Goal: Task Accomplishment & Management: Manage account settings

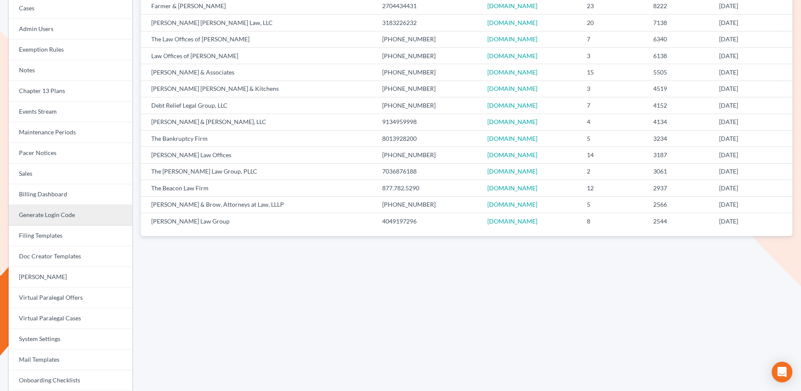
scroll to position [119, 0]
click at [59, 203] on link "Billing Dashboard" at bounding box center [71, 195] width 124 height 21
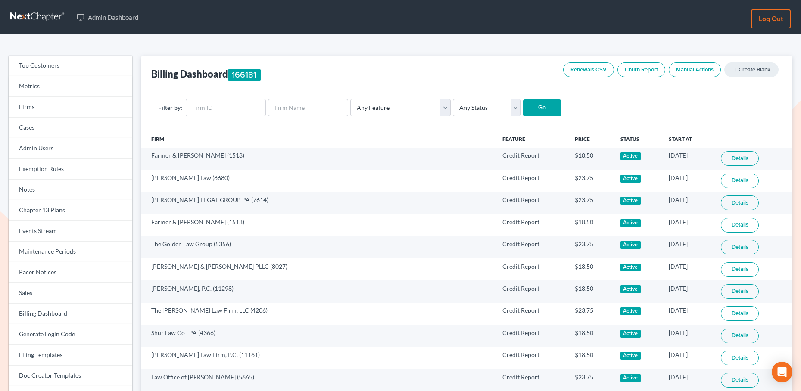
click at [443, 112] on form "Filter by: Any Feature Start Plus Plan Pro Plus Plan Whoa Plan Credit Report Cr…" at bounding box center [467, 108] width 618 height 18
click at [425, 110] on select "Any Feature Start Plus Plan Pro Plus Plan Whoa Plan Credit Report Credit Report…" at bounding box center [400, 107] width 100 height 17
select select "virtual_paralegal_annual_15_plus"
click at [350, 99] on select "Any Feature Start Plus Plan Pro Plus Plan Whoa Plan Credit Report Credit Report…" at bounding box center [400, 107] width 100 height 17
click at [524, 118] on div "Filter by: Any Feature Start Plus Plan Pro Plus Plan Whoa Plan Credit Report Cr…" at bounding box center [466, 107] width 631 height 45
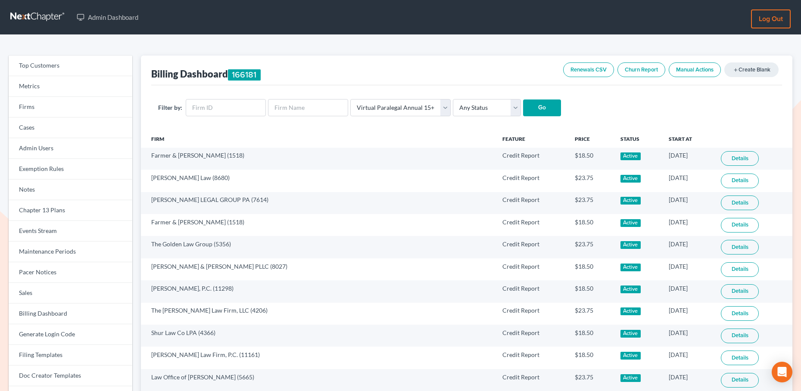
click at [533, 109] on input "Go" at bounding box center [542, 108] width 38 height 17
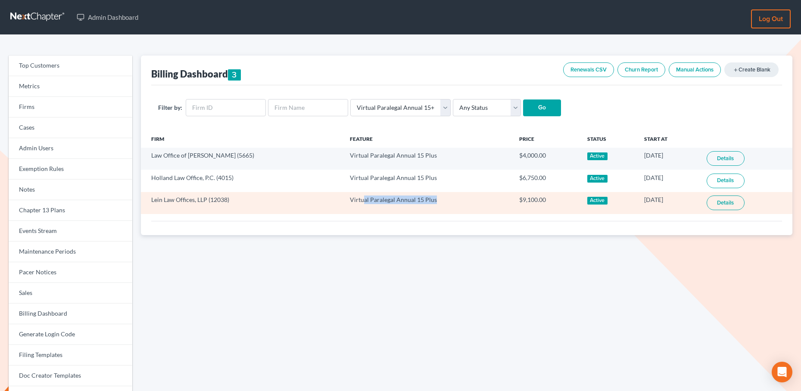
drag, startPoint x: 416, startPoint y: 203, endPoint x: 344, endPoint y: 202, distance: 72.0
click at [344, 202] on td "Virtual Paralegal Annual 15 Plus" at bounding box center [427, 203] width 169 height 22
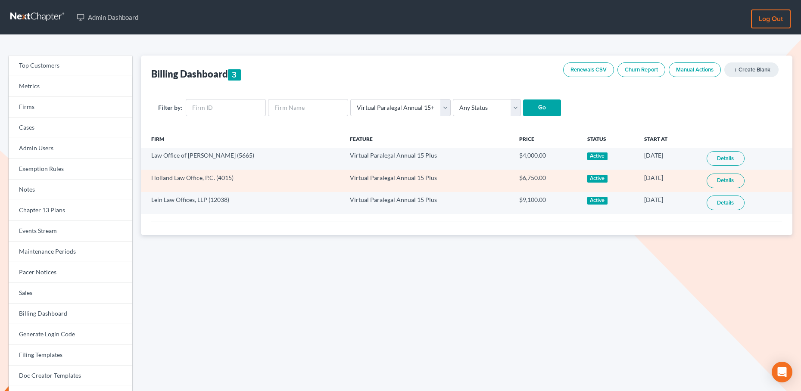
click at [419, 186] on td "Virtual Paralegal Annual 15 Plus" at bounding box center [427, 181] width 169 height 22
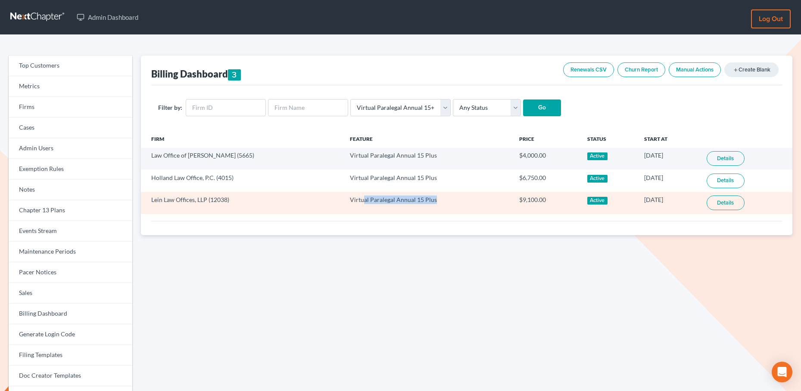
drag, startPoint x: 417, startPoint y: 202, endPoint x: 341, endPoint y: 200, distance: 75.5
click at [343, 200] on td "Virtual Paralegal Annual 15 Plus" at bounding box center [427, 203] width 169 height 22
click at [353, 199] on td "Virtual Paralegal Annual 15 Plus" at bounding box center [427, 203] width 169 height 22
drag, startPoint x: 172, startPoint y: 201, endPoint x: 219, endPoint y: 200, distance: 47.0
click at [231, 202] on td "Lein Law Offices, LLP (12038)" at bounding box center [242, 203] width 202 height 22
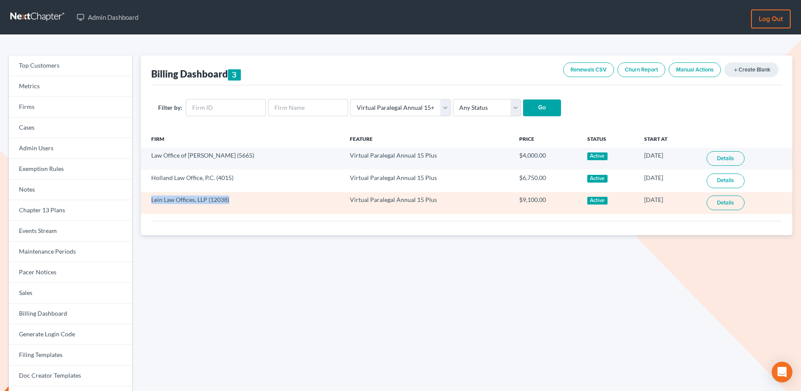
copy td "Lein Law Offices, LLP (12038)"
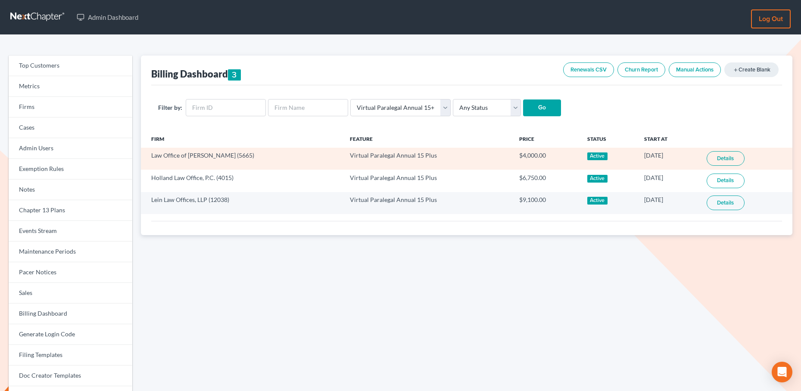
click at [433, 169] on td "Virtual Paralegal Annual 15 Plus" at bounding box center [427, 159] width 169 height 22
drag, startPoint x: 387, startPoint y: 156, endPoint x: 322, endPoint y: 155, distance: 66.0
click at [322, 155] on tr "Law Office of Flor A. Tataje (5665) Virtual Paralegal Annual 15 Plus $4,000.00 …" at bounding box center [467, 159] width 652 height 22
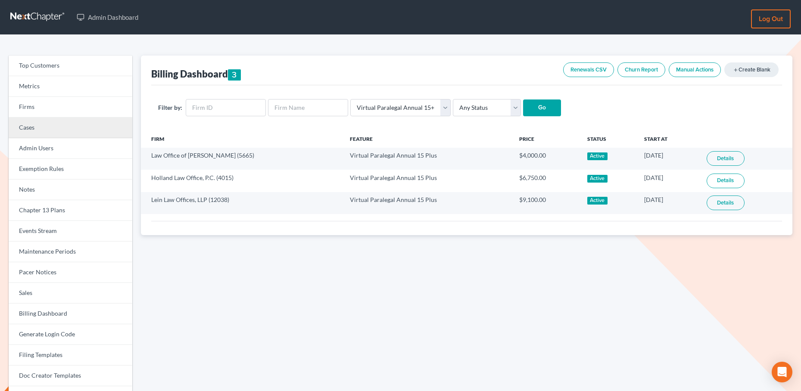
click at [38, 131] on link "Cases" at bounding box center [71, 128] width 124 height 21
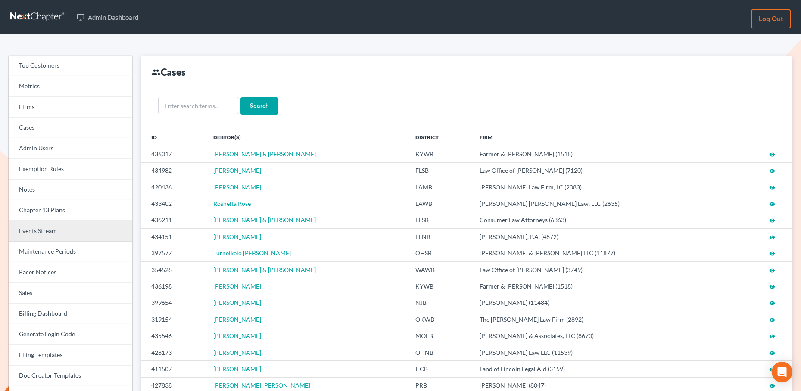
click at [44, 234] on link "Events Stream" at bounding box center [71, 231] width 124 height 21
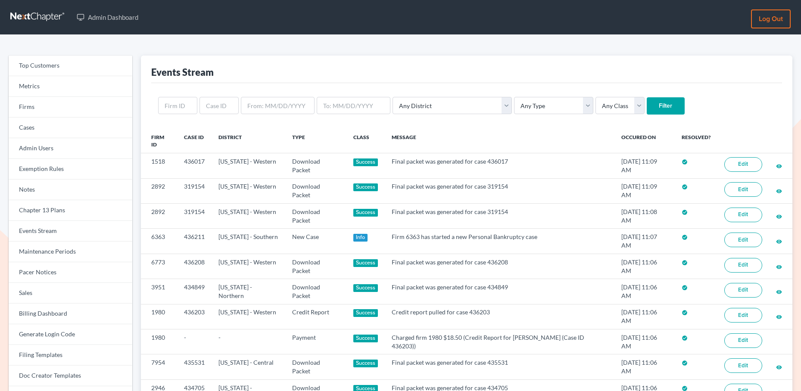
scroll to position [1, 0]
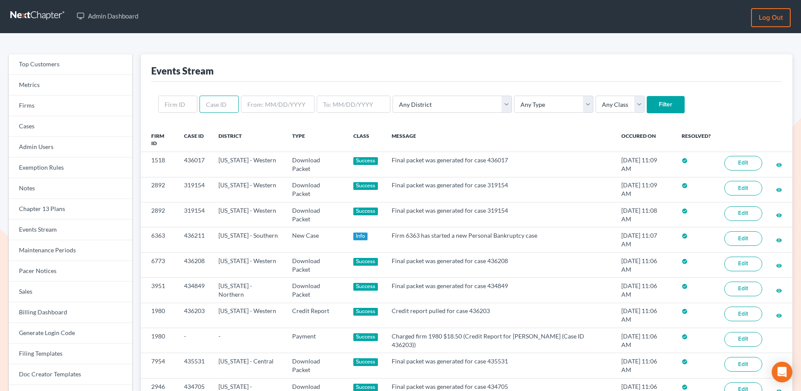
click at [213, 104] on input "text" at bounding box center [219, 104] width 39 height 17
paste input "430502"
type input "430502"
click at [647, 106] on input "Filter" at bounding box center [666, 104] width 38 height 17
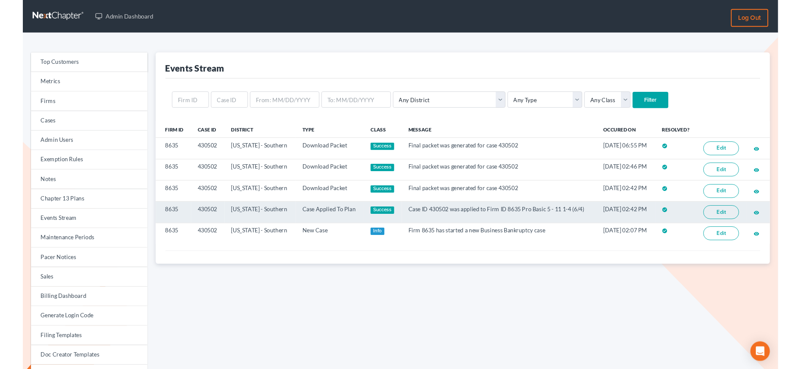
scroll to position [3, 0]
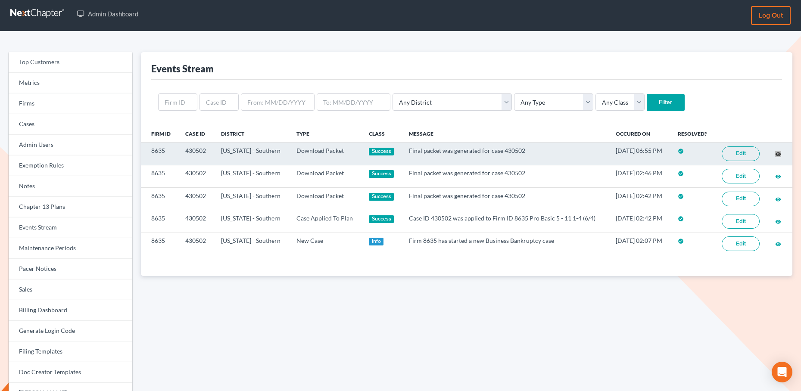
click at [0, 0] on div "Admin Dashboard Log out Top Customers Metrics Firms Cases Admin Users Exemption…" at bounding box center [400, 284] width 801 height 575
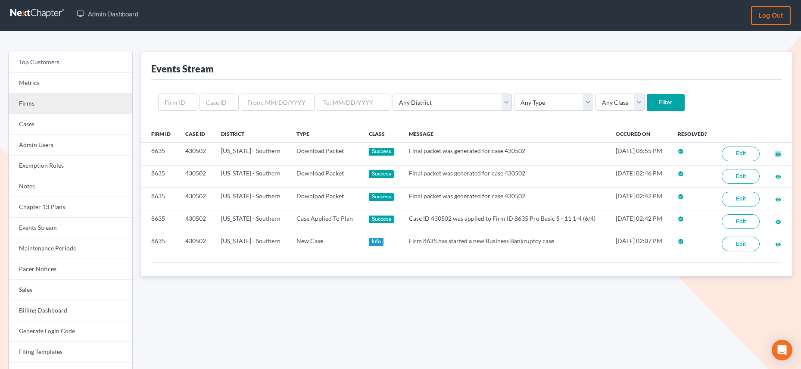
drag, startPoint x: 22, startPoint y: 108, endPoint x: 28, endPoint y: 106, distance: 5.3
click at [22, 108] on link "Firms" at bounding box center [71, 104] width 124 height 21
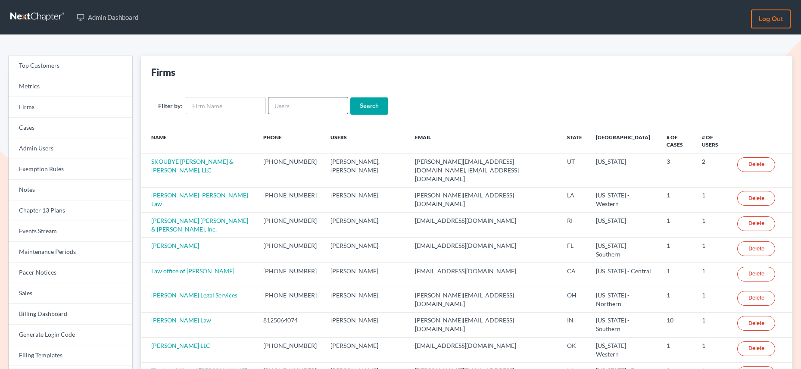
click at [293, 104] on input "text" at bounding box center [308, 105] width 80 height 17
type input "billion"
click at [350, 97] on input "Search" at bounding box center [369, 105] width 38 height 17
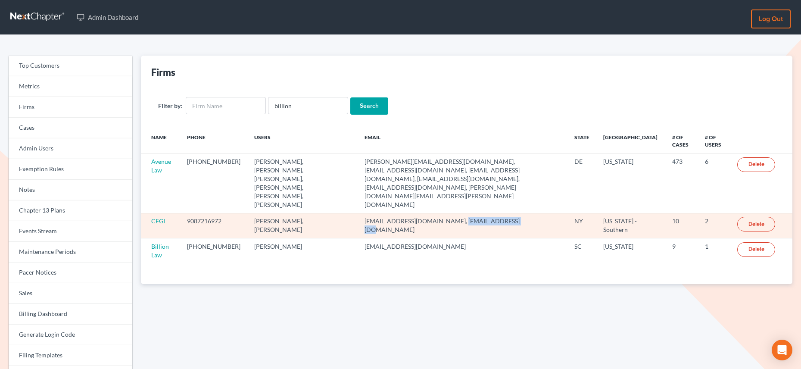
drag, startPoint x: 443, startPoint y: 196, endPoint x: 511, endPoint y: 197, distance: 67.7
click at [508, 213] on td "mbillion@billionlawgroup.com, snorowitz@cfgi.com" at bounding box center [463, 225] width 210 height 25
click at [494, 213] on td "mbillion@billionlawgroup.com, snorowitz@cfgi.com" at bounding box center [463, 225] width 210 height 25
click at [158, 217] on link "CFGI" at bounding box center [158, 220] width 14 height 7
click at [156, 217] on link "CFGI" at bounding box center [158, 220] width 14 height 7
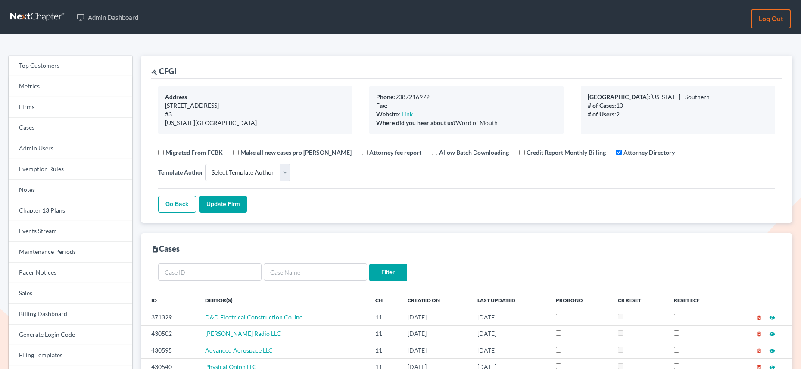
select select
click at [56, 319] on link "Billing Dashboard" at bounding box center [71, 314] width 124 height 21
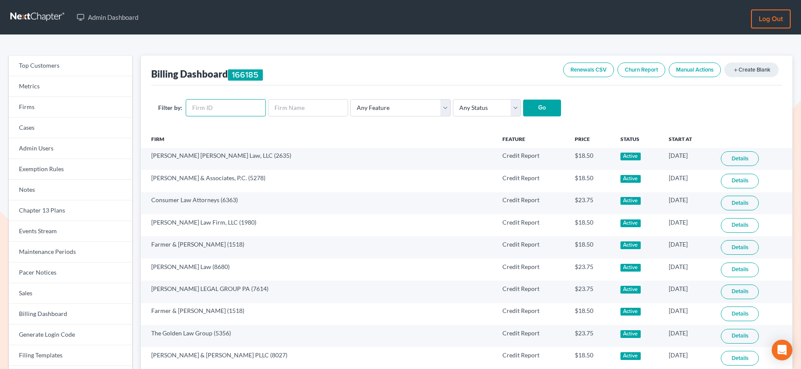
drag, startPoint x: 212, startPoint y: 106, endPoint x: 232, endPoint y: 107, distance: 20.3
click at [212, 106] on input "text" at bounding box center [226, 107] width 80 height 17
paste input "8635"
type input "8635"
click at [525, 109] on input "Go" at bounding box center [542, 108] width 38 height 17
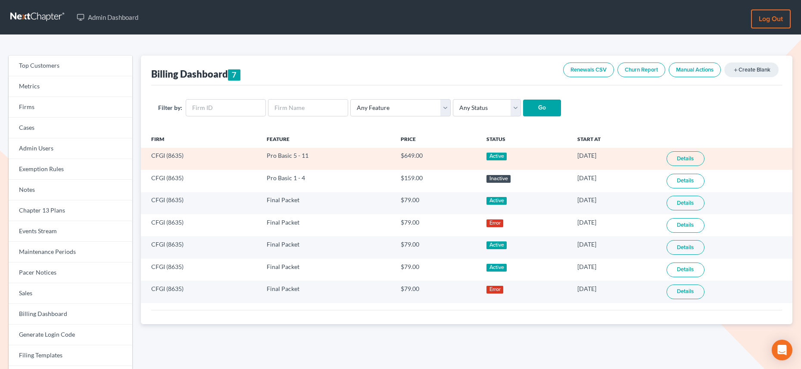
click at [703, 159] on link "Details" at bounding box center [686, 158] width 38 height 15
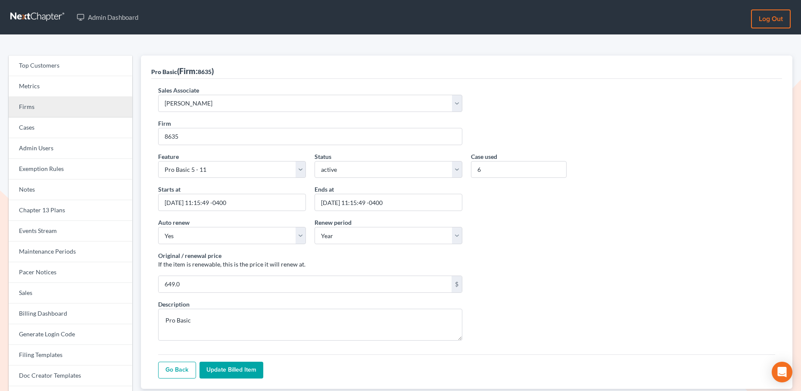
click at [31, 102] on link "Firms" at bounding box center [71, 107] width 124 height 21
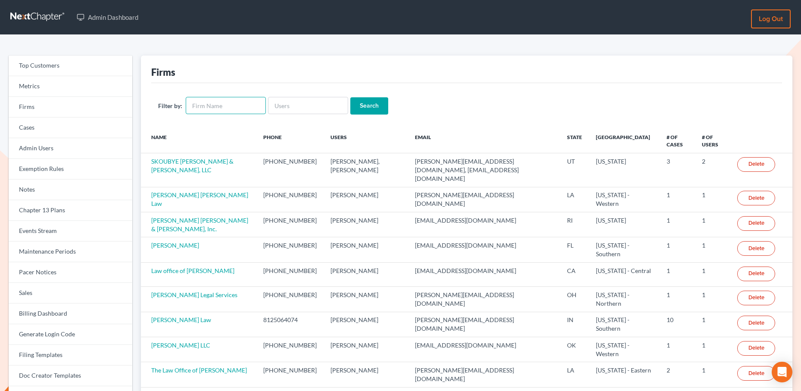
click at [231, 104] on input "text" at bounding box center [226, 105] width 80 height 17
type input "billion"
click at [350, 97] on input "Search" at bounding box center [369, 105] width 38 height 17
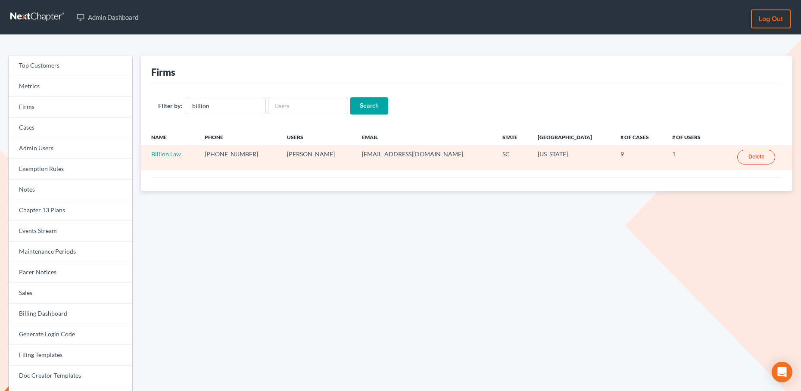
click at [172, 154] on link "Billion Law" at bounding box center [166, 153] width 30 height 7
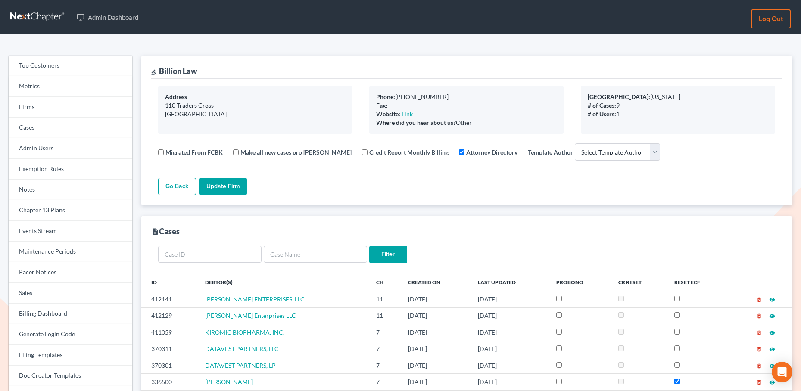
select select
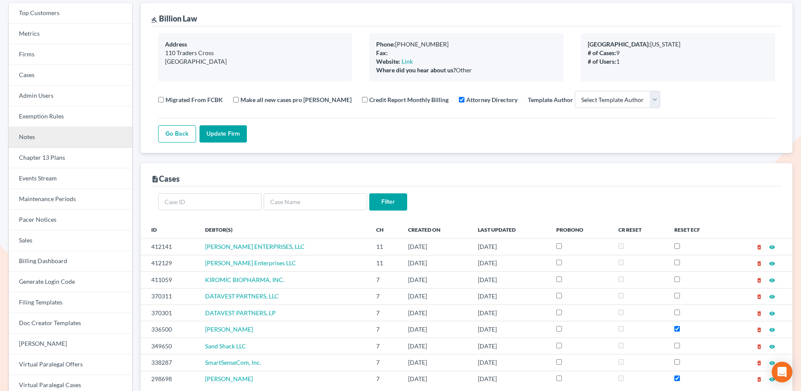
scroll to position [58, 0]
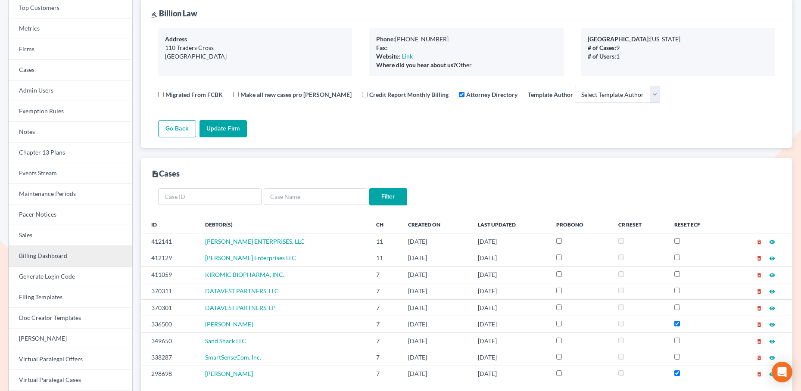
click at [55, 256] on link "Billing Dashboard" at bounding box center [71, 256] width 124 height 21
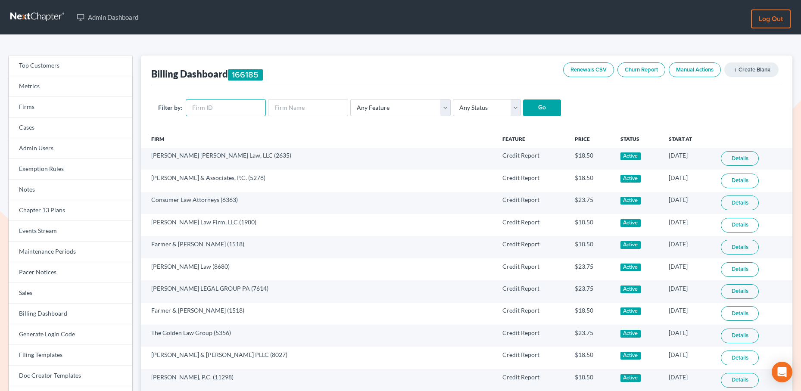
click at [215, 113] on input "text" at bounding box center [226, 107] width 80 height 17
paste input "9925"
type input "9925"
click at [549, 111] on input "Go" at bounding box center [542, 108] width 38 height 17
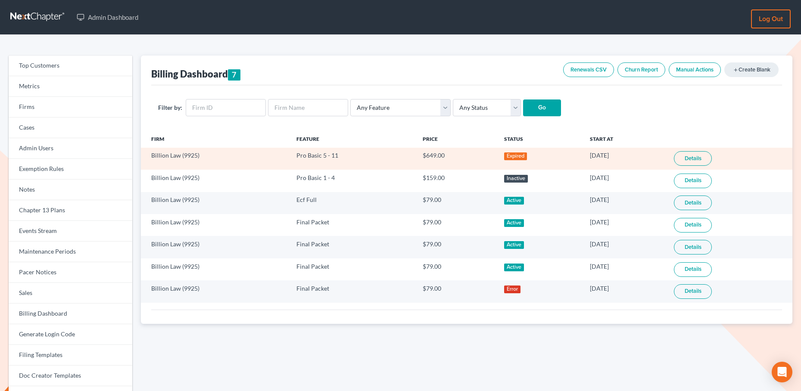
click at [691, 155] on link "Details" at bounding box center [693, 158] width 38 height 15
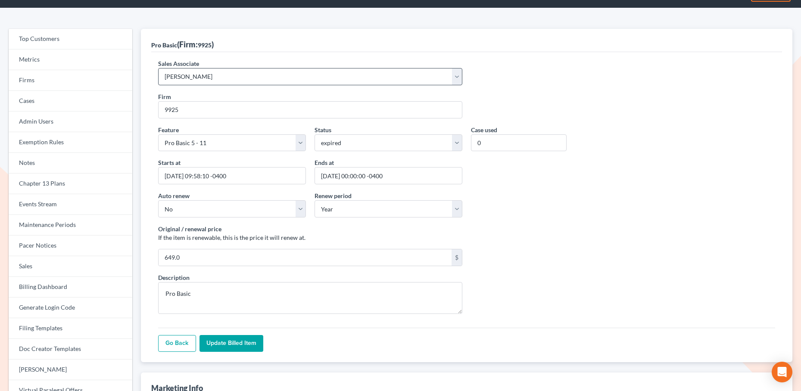
scroll to position [15, 0]
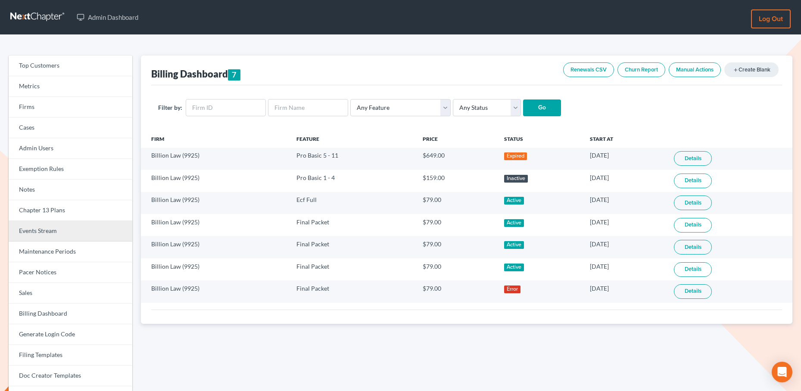
click at [54, 230] on link "Events Stream" at bounding box center [71, 231] width 124 height 21
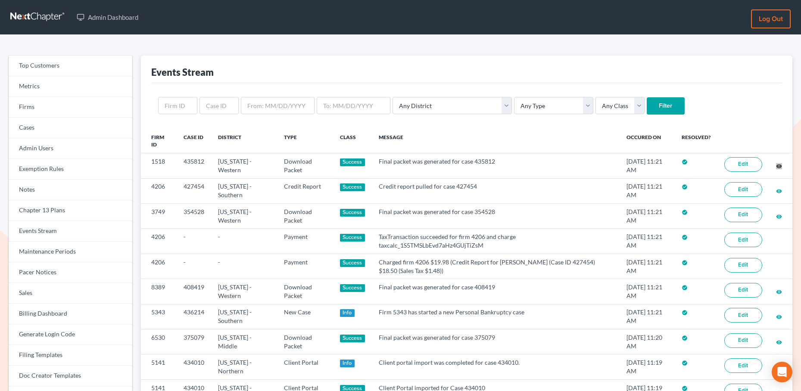
drag, startPoint x: 782, startPoint y: 167, endPoint x: 512, endPoint y: 13, distance: 310.0
click at [208, 110] on input "text" at bounding box center [219, 105] width 39 height 17
type input "422136"
click at [647, 104] on input "Filter" at bounding box center [666, 105] width 38 height 17
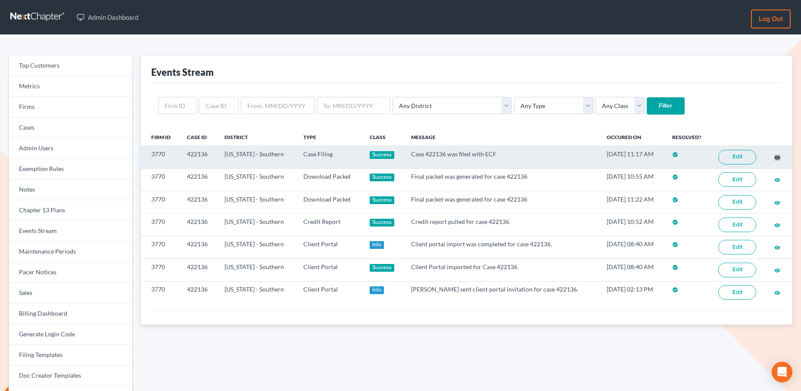
click at [0, 0] on div "Admin Dashboard Log out Top Customers Metrics Firms Cases Admin Users Exemption…" at bounding box center [400, 287] width 801 height 575
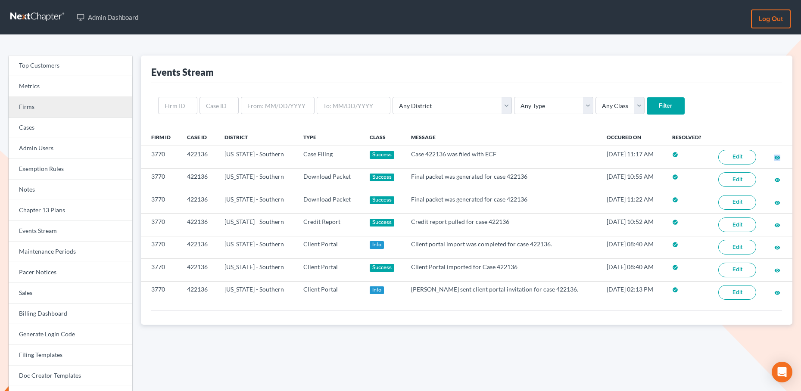
click at [69, 106] on link "Firms" at bounding box center [71, 107] width 124 height 21
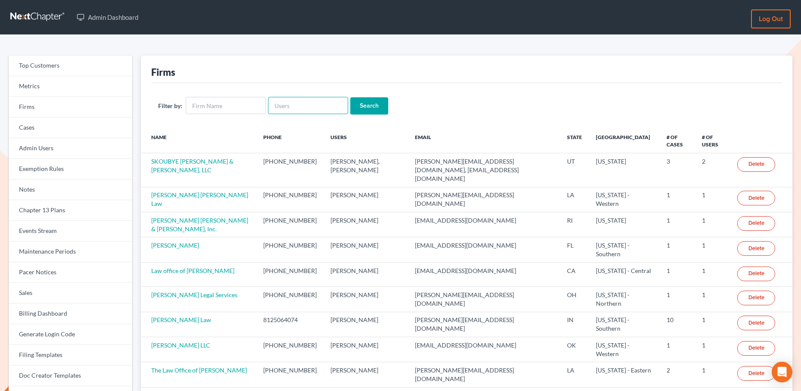
click at [290, 109] on input "text" at bounding box center [308, 105] width 80 height 17
type input "[PERSON_NAME]"
click at [350, 97] on input "Search" at bounding box center [369, 105] width 38 height 17
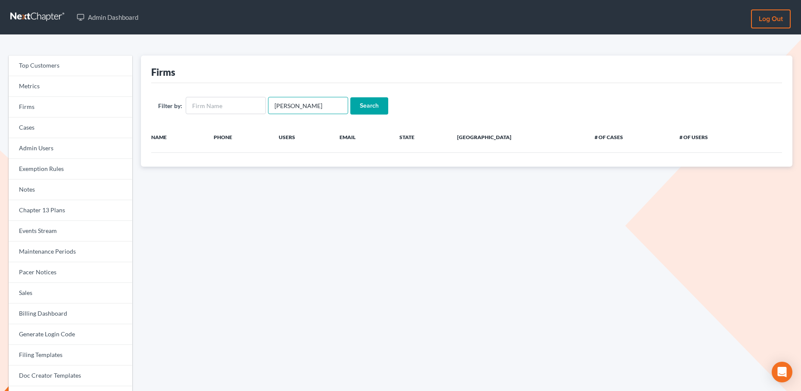
click at [301, 107] on input "[PERSON_NAME]" at bounding box center [308, 105] width 80 height 17
type input "[PERSON_NAME]"
click at [350, 97] on input "Search" at bounding box center [369, 105] width 38 height 17
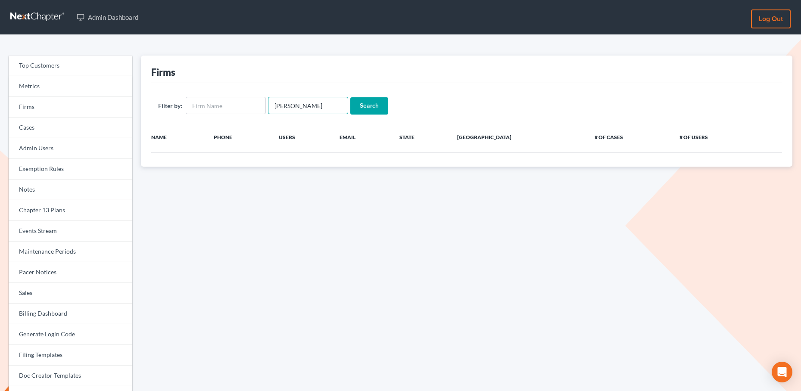
click at [273, 105] on input "[PERSON_NAME]" at bounding box center [308, 105] width 80 height 17
click at [273, 105] on input "abdalla" at bounding box center [308, 105] width 80 height 17
click at [252, 108] on input "text" at bounding box center [226, 105] width 80 height 17
type input "abdalla"
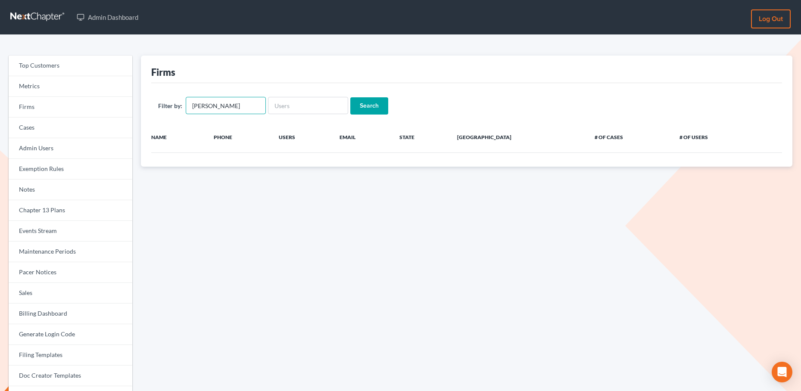
click at [350, 97] on input "Search" at bounding box center [369, 105] width 38 height 17
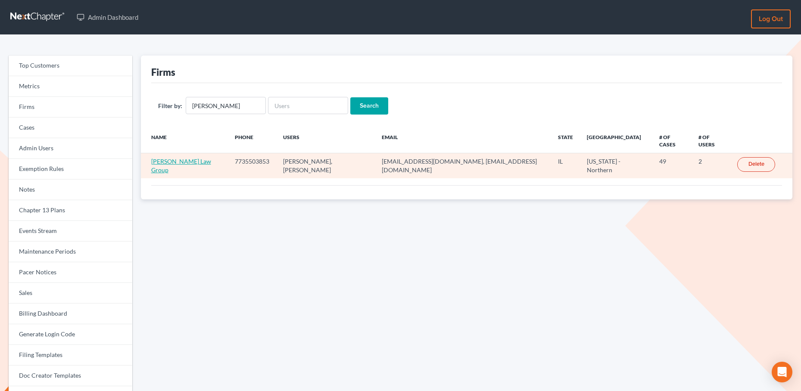
click at [208, 158] on link "[PERSON_NAME] Law Group" at bounding box center [181, 166] width 60 height 16
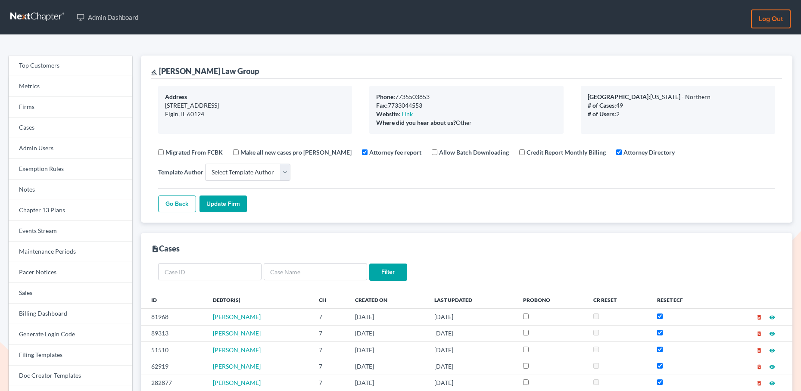
select select
click at [42, 108] on link "Firms" at bounding box center [71, 107] width 124 height 21
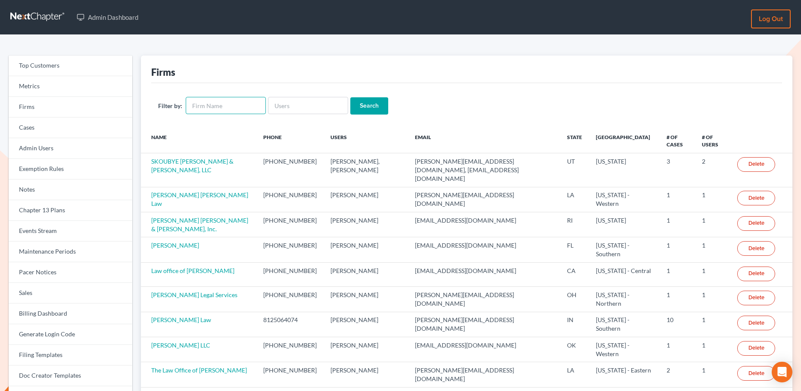
click at [248, 109] on input "text" at bounding box center [226, 105] width 80 height 17
type input "winterbotham"
click at [350, 97] on input "Search" at bounding box center [369, 105] width 38 height 17
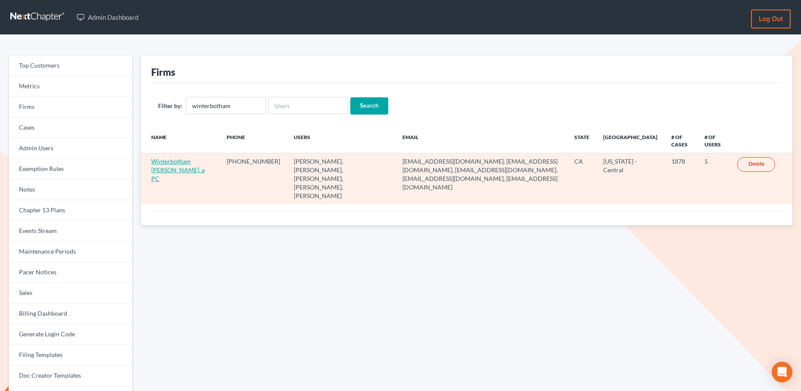
click at [176, 162] on link "Winterbotham Parham Teeple, a PC" at bounding box center [177, 170] width 53 height 25
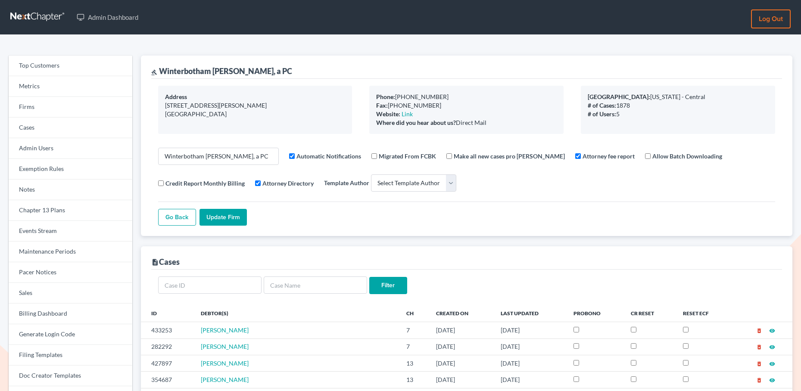
select select
click at [37, 106] on link "Firms" at bounding box center [71, 107] width 124 height 21
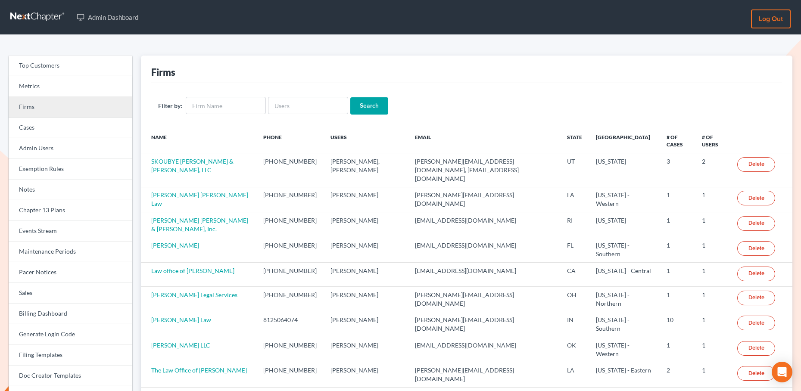
click at [52, 106] on link "Firms" at bounding box center [71, 107] width 124 height 21
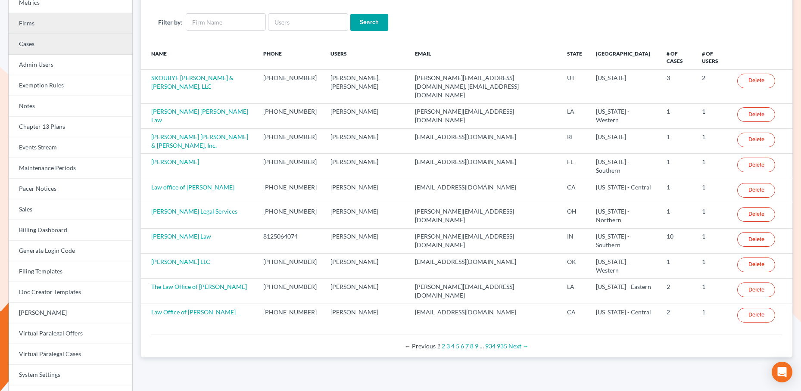
scroll to position [85, 0]
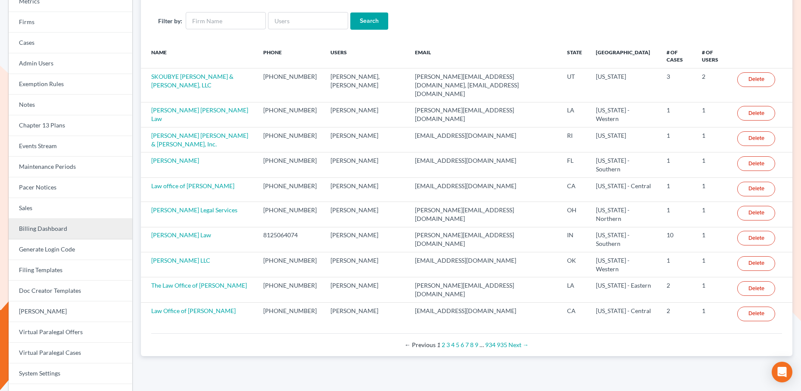
drag, startPoint x: 59, startPoint y: 223, endPoint x: 89, endPoint y: 225, distance: 30.2
click at [59, 223] on link "Billing Dashboard" at bounding box center [71, 229] width 124 height 21
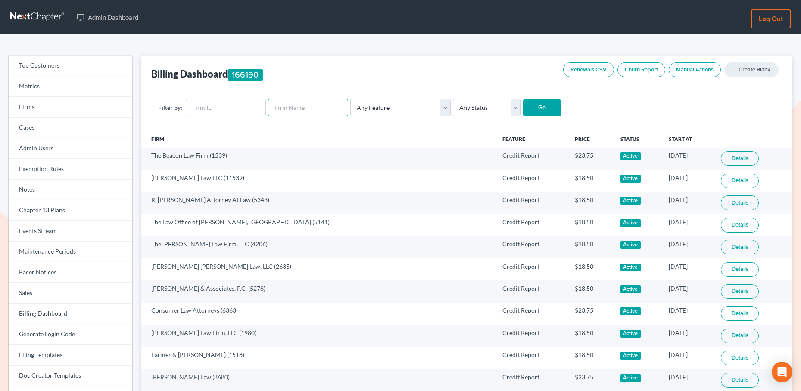
click at [306, 106] on input "text" at bounding box center [308, 107] width 80 height 17
type input "[PERSON_NAME]"
click at [523, 100] on input "Go" at bounding box center [542, 108] width 38 height 17
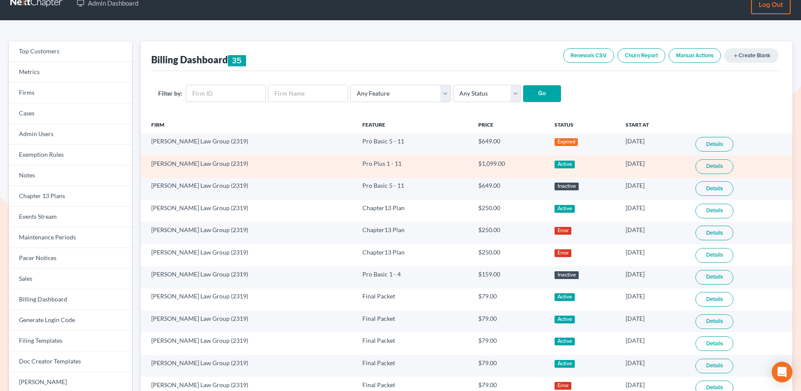
scroll to position [16, 0]
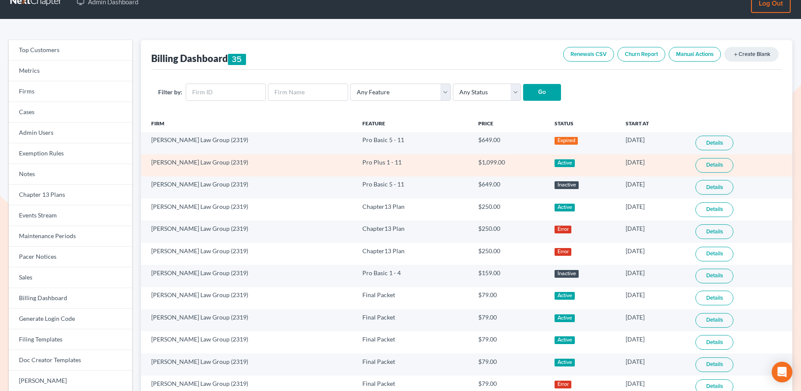
drag, startPoint x: 708, startPoint y: 166, endPoint x: 684, endPoint y: 182, distance: 28.9
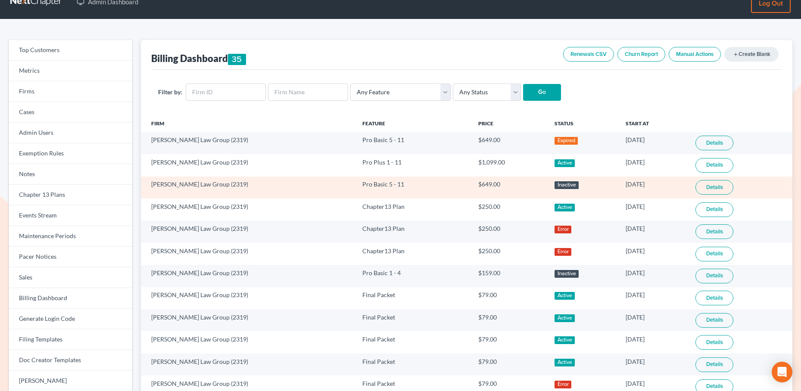
click at [708, 166] on link "Details" at bounding box center [715, 165] width 38 height 15
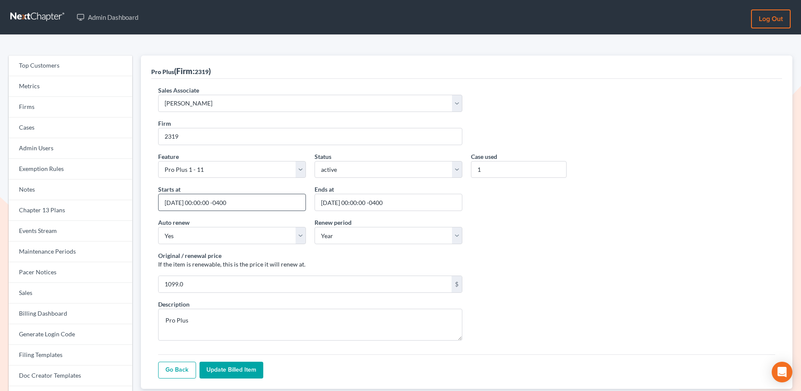
scroll to position [1, 0]
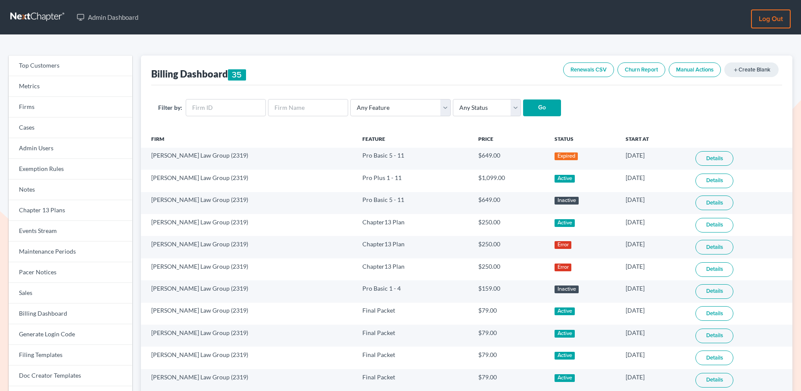
scroll to position [16, 0]
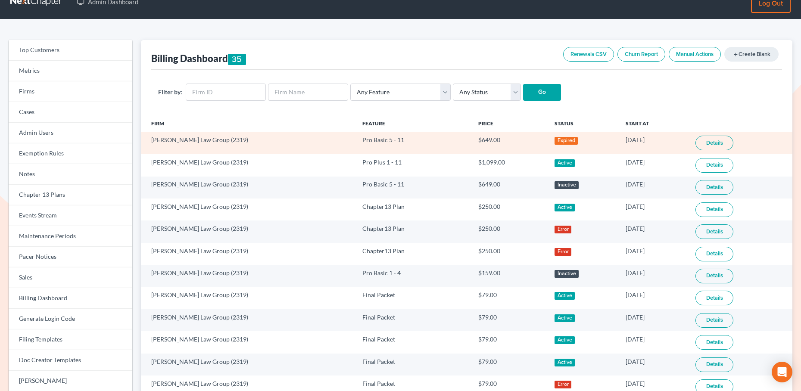
click at [717, 148] on link "Details" at bounding box center [715, 143] width 38 height 15
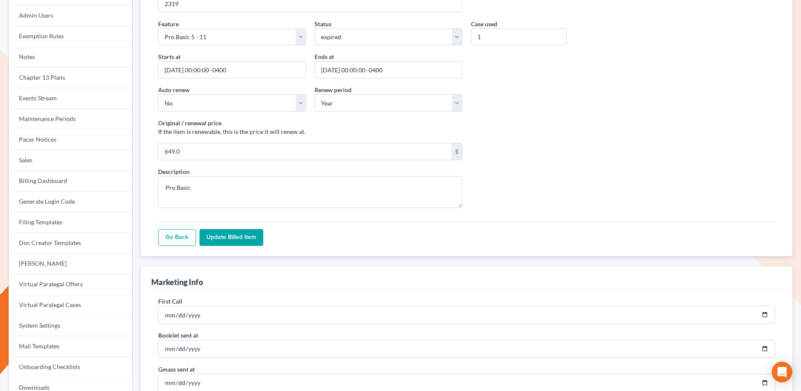
scroll to position [132, 0]
click at [181, 170] on label "Description" at bounding box center [173, 172] width 31 height 9
click at [181, 177] on textarea "Pro Basic" at bounding box center [310, 193] width 304 height 32
click at [181, 170] on label "Description" at bounding box center [173, 172] width 31 height 9
click at [181, 177] on textarea "Pro Basic" at bounding box center [310, 193] width 304 height 32
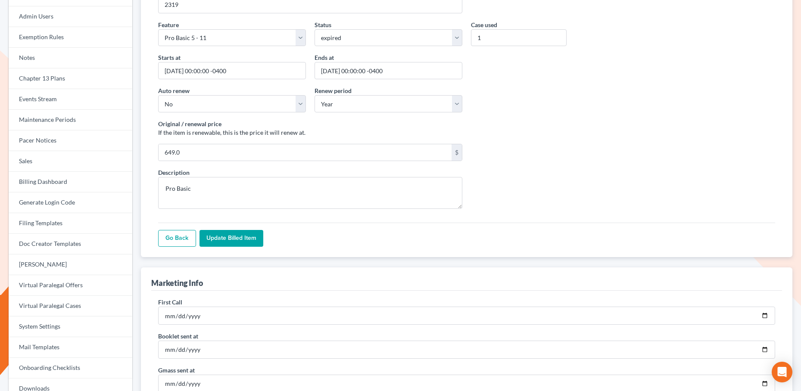
click at [181, 170] on label "Description" at bounding box center [173, 172] width 31 height 9
click at [181, 177] on textarea "Pro Basic" at bounding box center [310, 193] width 304 height 32
copy label "Description"
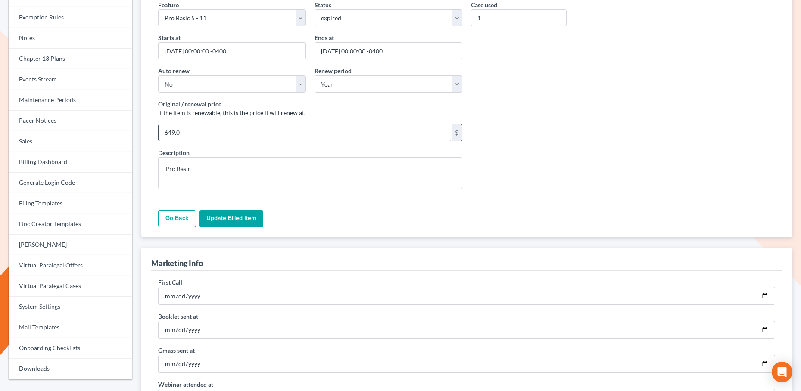
scroll to position [166, 0]
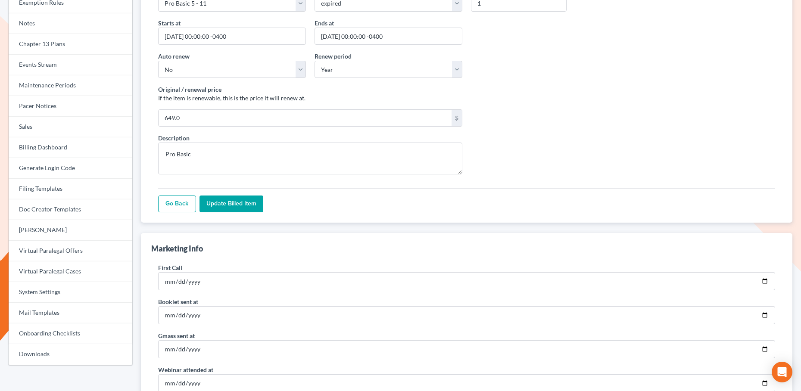
click at [219, 139] on div "Description Pro Basic" at bounding box center [310, 154] width 313 height 41
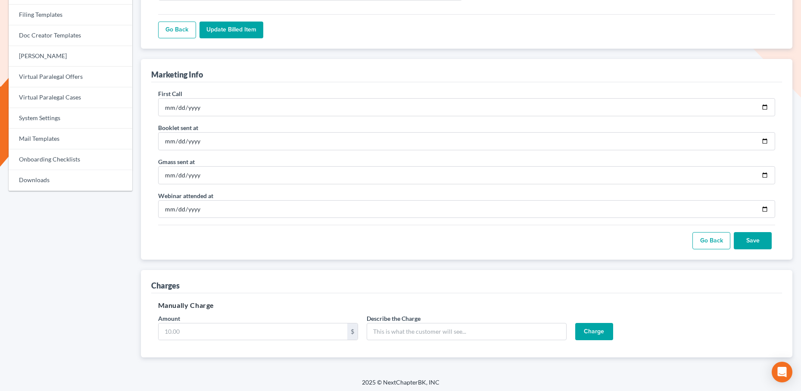
scroll to position [343, 0]
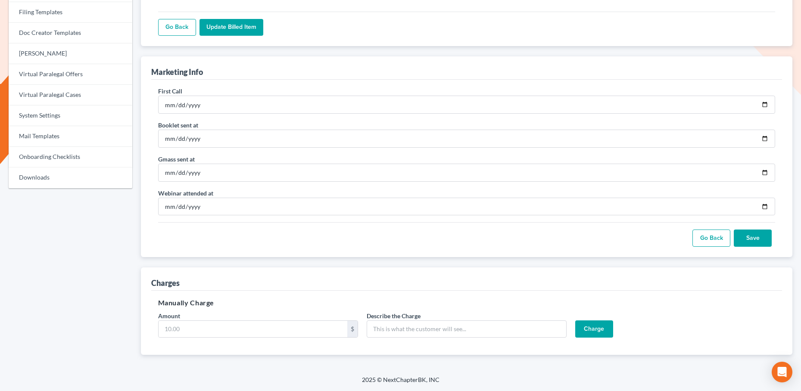
click at [385, 315] on label "Describe the Charge" at bounding box center [394, 316] width 54 height 9
click at [385, 321] on input "Describe the Charge" at bounding box center [467, 329] width 200 height 17
click at [385, 315] on label "Describe the Charge" at bounding box center [394, 316] width 54 height 9
click at [385, 321] on input "Describe the Charge" at bounding box center [467, 329] width 200 height 17
drag, startPoint x: 385, startPoint y: 315, endPoint x: 411, endPoint y: 315, distance: 25.9
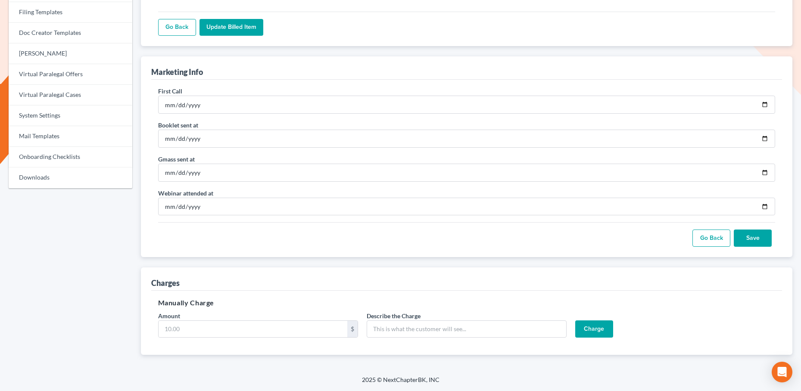
click at [385, 315] on label "Describe the Charge" at bounding box center [394, 316] width 54 height 9
click at [385, 321] on input "Describe the Charge" at bounding box center [467, 329] width 200 height 17
click at [422, 315] on div "Describe the Charge" at bounding box center [466, 325] width 209 height 26
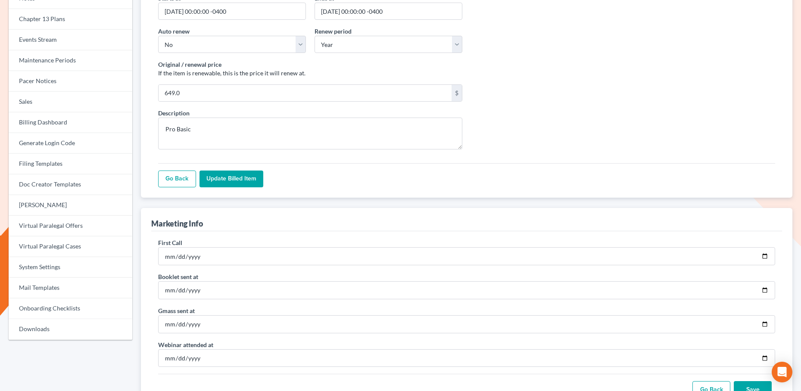
scroll to position [0, 0]
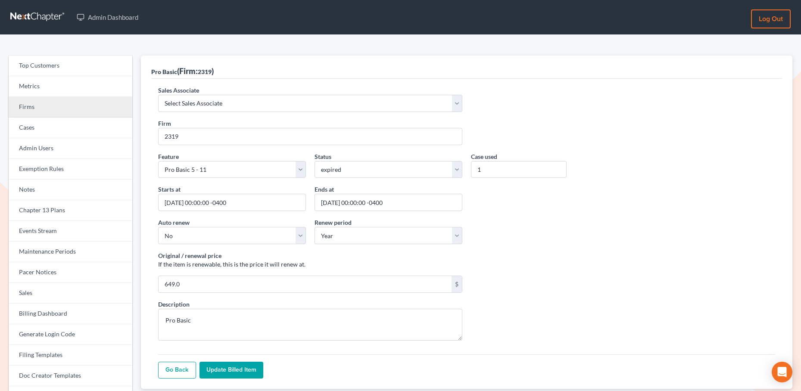
click at [40, 106] on link "Firms" at bounding box center [71, 107] width 124 height 21
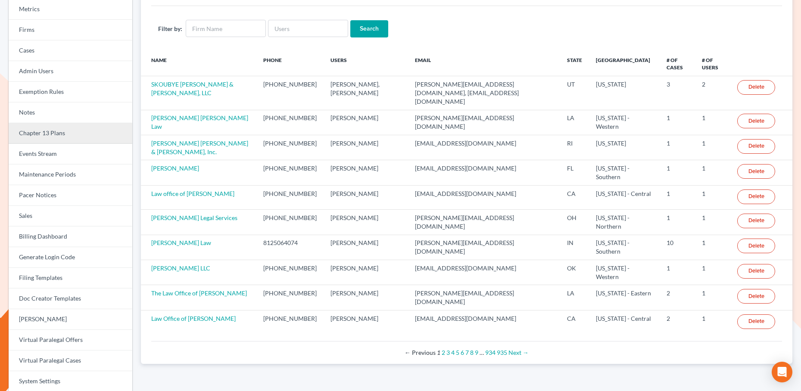
scroll to position [100, 0]
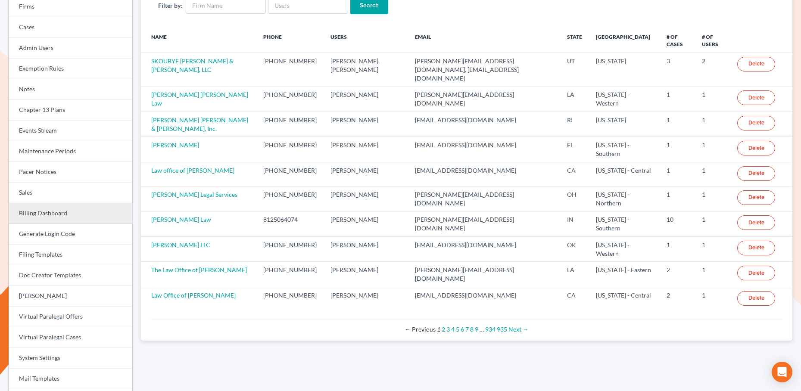
click at [53, 212] on link "Billing Dashboard" at bounding box center [71, 213] width 124 height 21
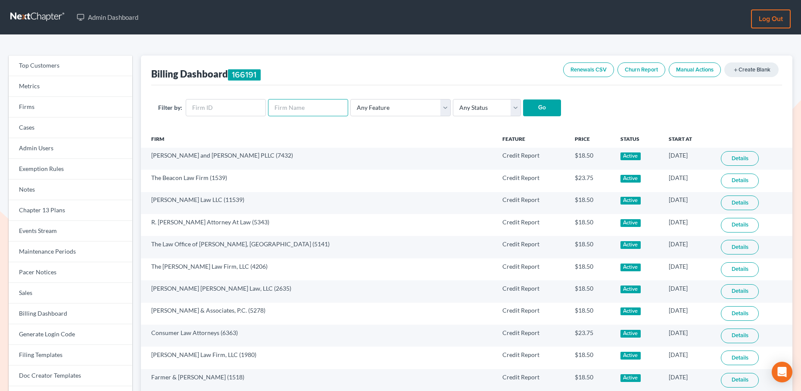
click at [293, 111] on input "text" at bounding box center [308, 107] width 80 height 17
type input "leo spanos"
click at [523, 100] on input "Go" at bounding box center [542, 108] width 38 height 17
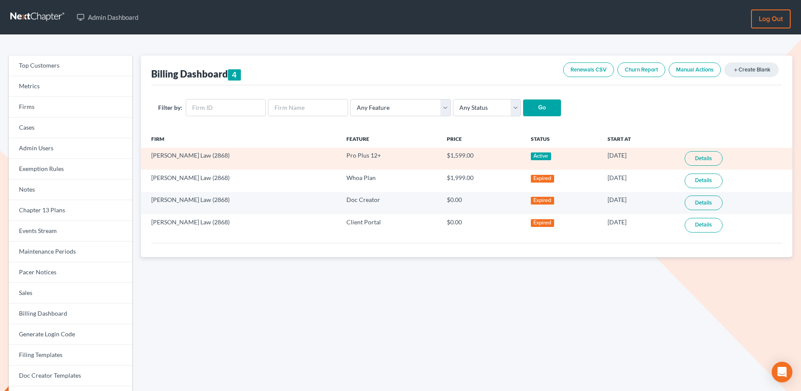
click at [705, 158] on link "Details" at bounding box center [704, 158] width 38 height 15
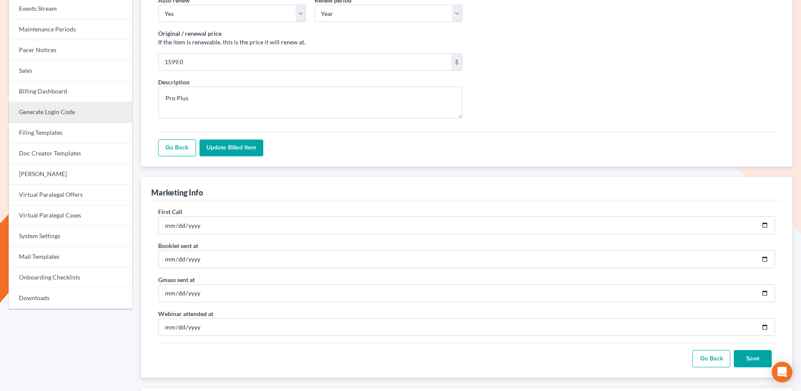
scroll to position [219, 0]
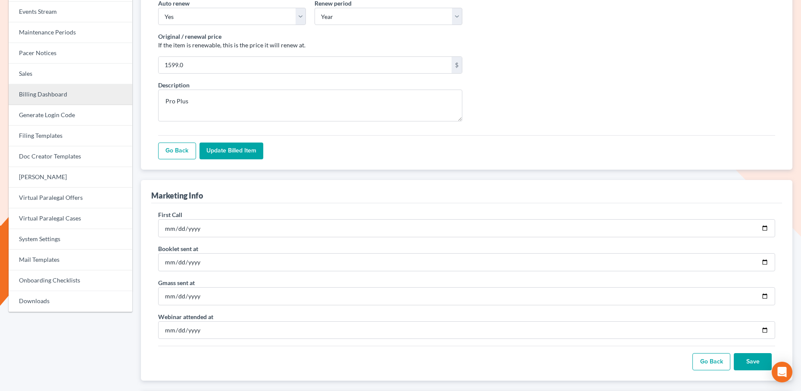
click at [45, 92] on link "Billing Dashboard" at bounding box center [71, 94] width 124 height 21
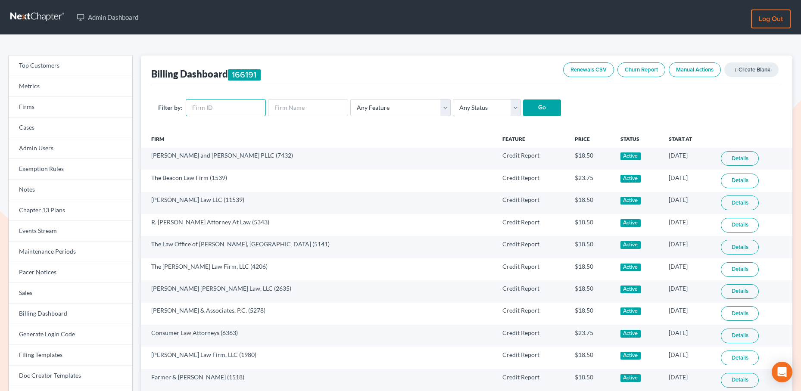
click at [213, 105] on input "text" at bounding box center [226, 107] width 80 height 17
click at [295, 111] on input "text" at bounding box center [308, 107] width 80 height 17
type input "tim george"
click at [523, 100] on input "Go" at bounding box center [542, 108] width 38 height 17
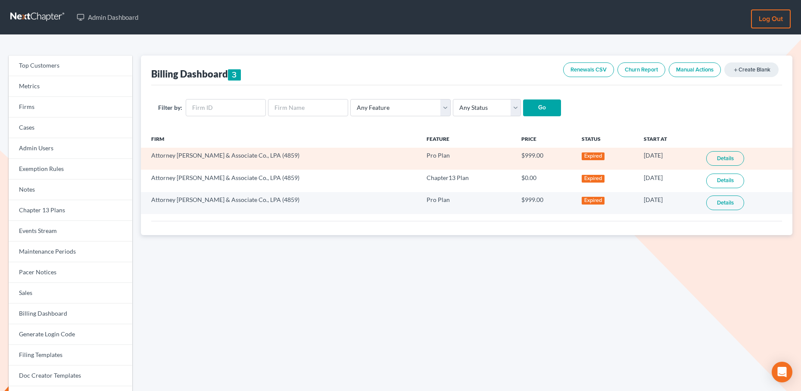
click at [715, 162] on link "Details" at bounding box center [725, 158] width 38 height 15
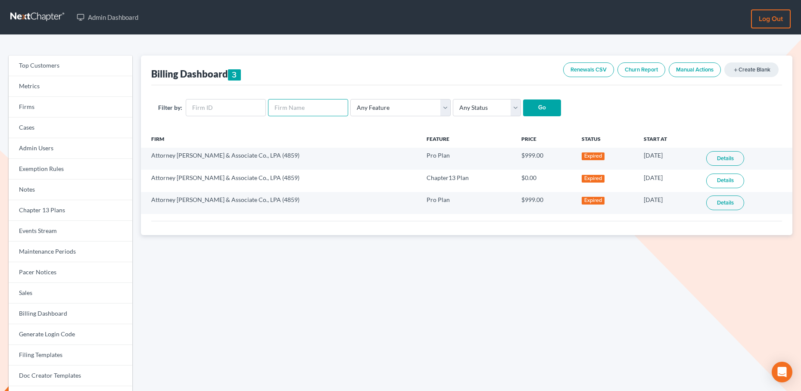
click at [287, 103] on input "text" at bounding box center [308, 107] width 80 height 17
type input "john banker"
click at [523, 100] on input "Go" at bounding box center [542, 108] width 38 height 17
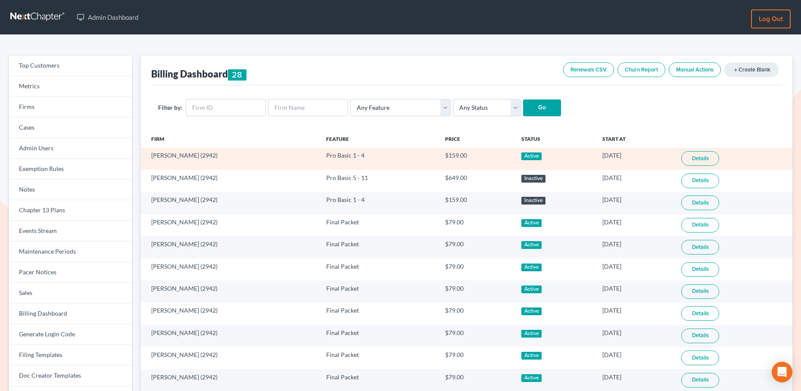
scroll to position [28, 0]
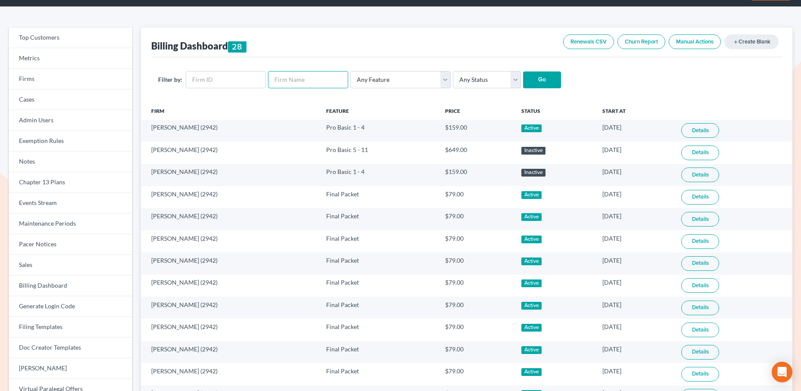
click at [289, 80] on input "text" at bounding box center [308, 79] width 80 height 17
type input "jackson abdalla"
click at [523, 72] on input "Go" at bounding box center [542, 80] width 38 height 17
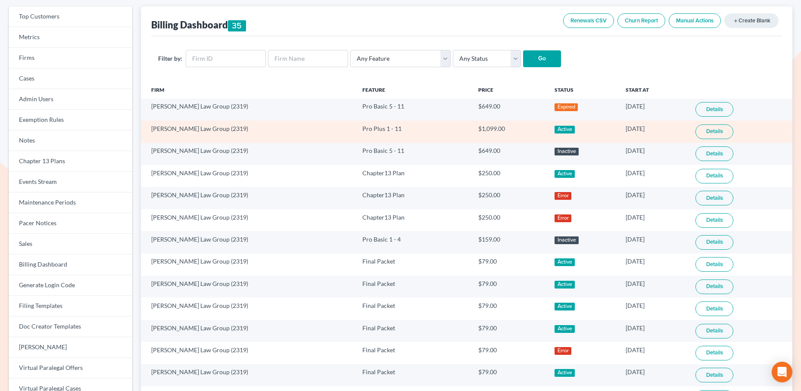
scroll to position [50, 0]
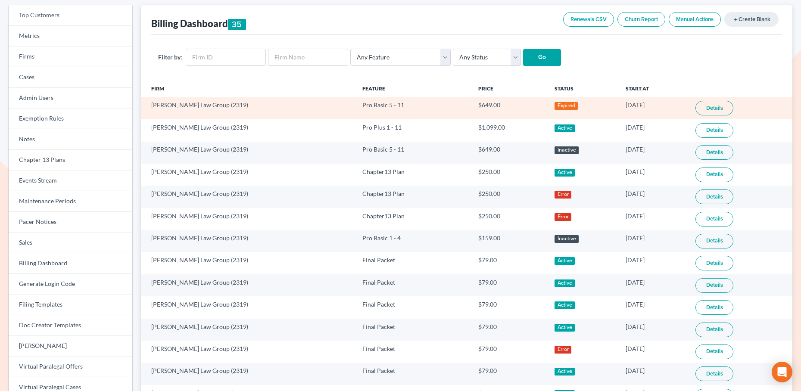
click at [709, 109] on link "Details" at bounding box center [715, 108] width 38 height 15
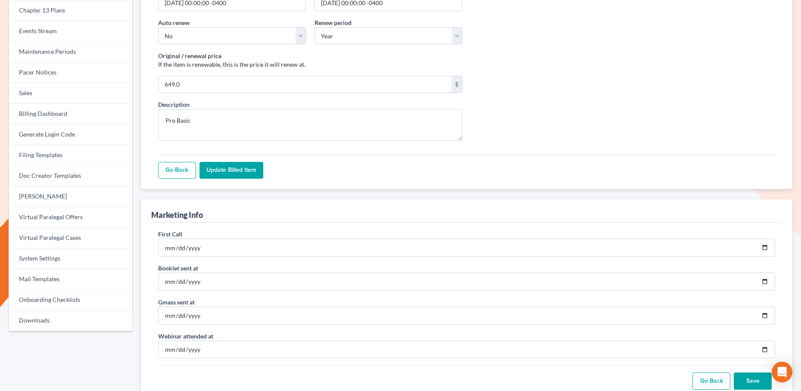
scroll to position [49, 0]
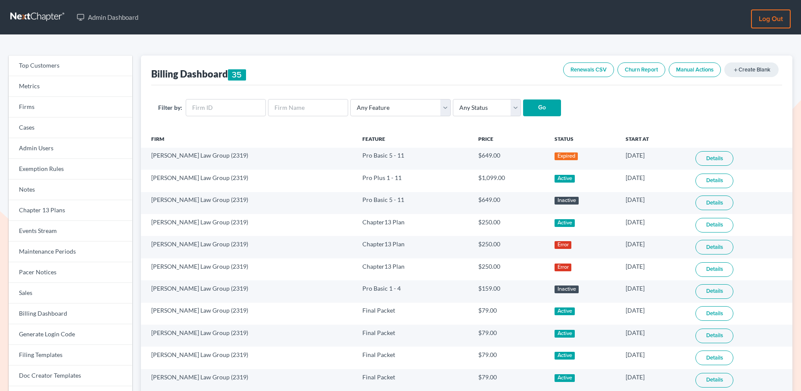
scroll to position [50, 0]
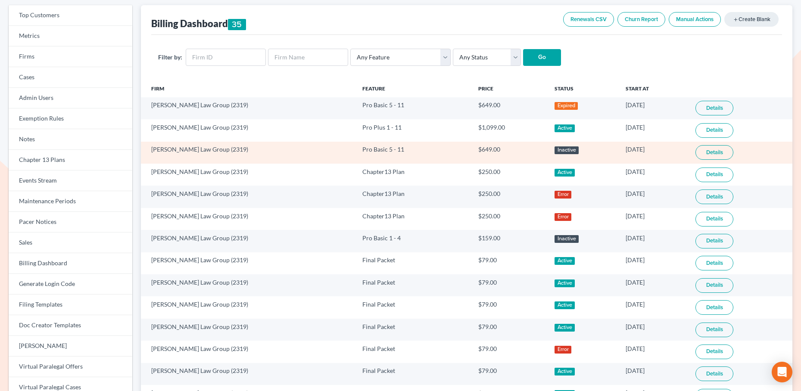
click at [709, 155] on link "Details" at bounding box center [715, 152] width 38 height 15
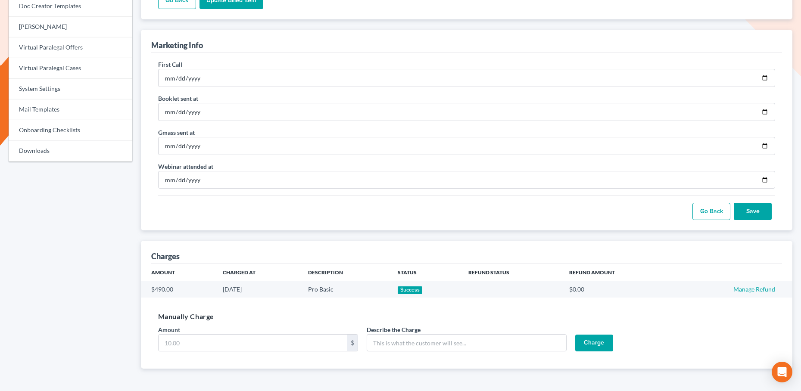
scroll to position [384, 0]
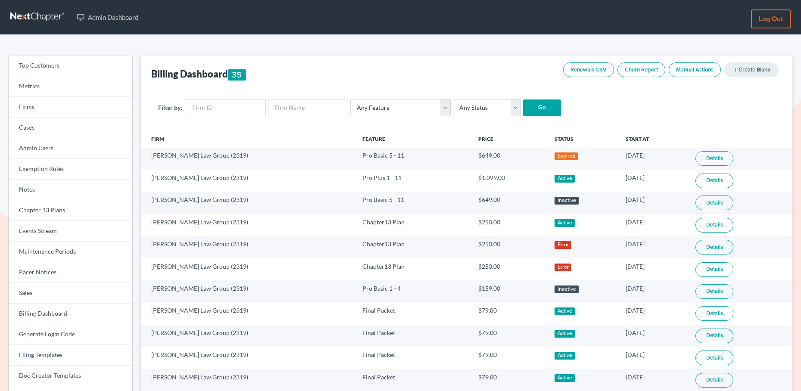
scroll to position [50, 0]
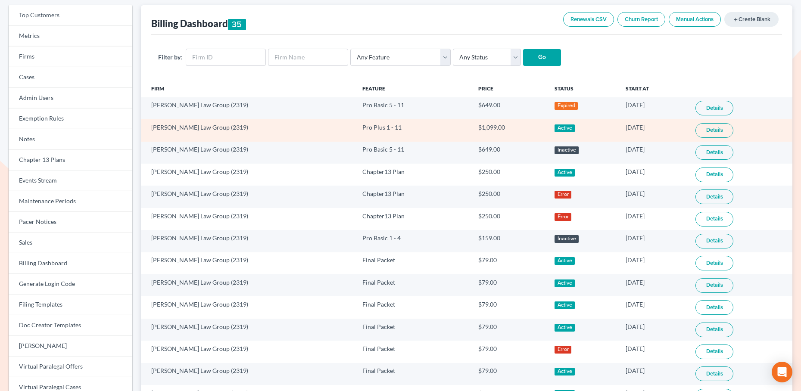
click at [708, 126] on link "Details" at bounding box center [715, 130] width 38 height 15
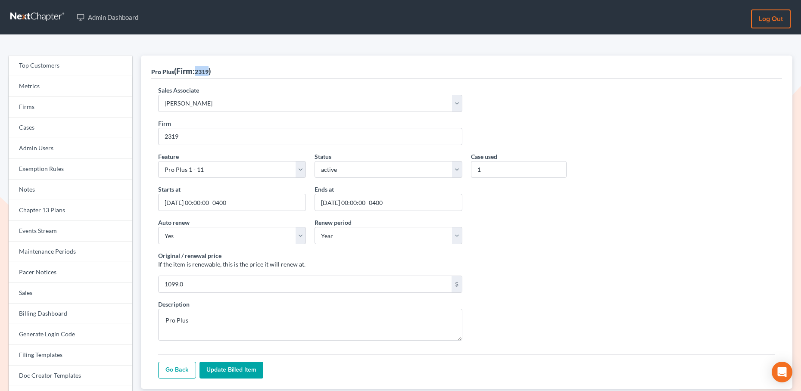
drag, startPoint x: 198, startPoint y: 72, endPoint x: 212, endPoint y: 72, distance: 13.4
click at [211, 72] on div "Pro Plus (Firm: 2319 )" at bounding box center [180, 71] width 59 height 10
copy span "2319"
click at [25, 106] on link "Firms" at bounding box center [71, 107] width 124 height 21
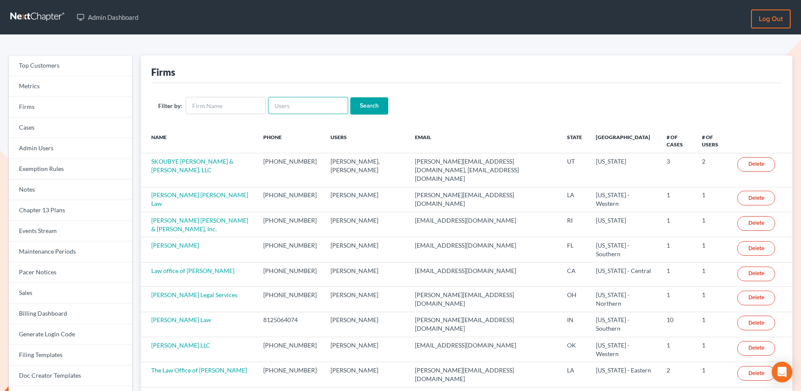
click at [286, 105] on input "text" at bounding box center [308, 105] width 80 height 17
type input "l"
click at [247, 103] on input "text" at bounding box center [226, 105] width 80 height 17
type input "[PERSON_NAME]"
click at [350, 97] on input "Search" at bounding box center [369, 105] width 38 height 17
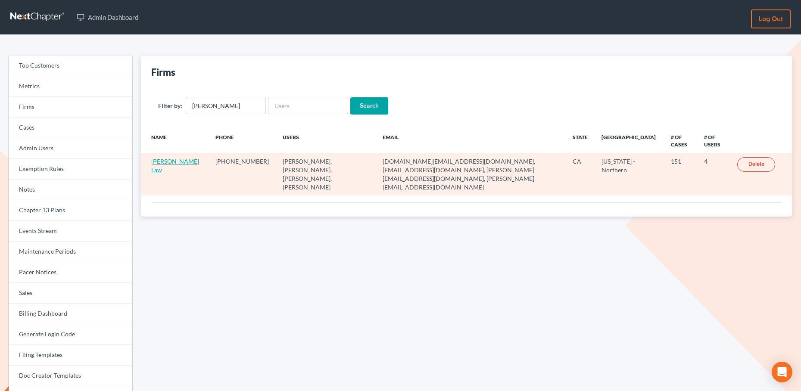
click at [168, 162] on link "[PERSON_NAME] Law" at bounding box center [175, 166] width 48 height 16
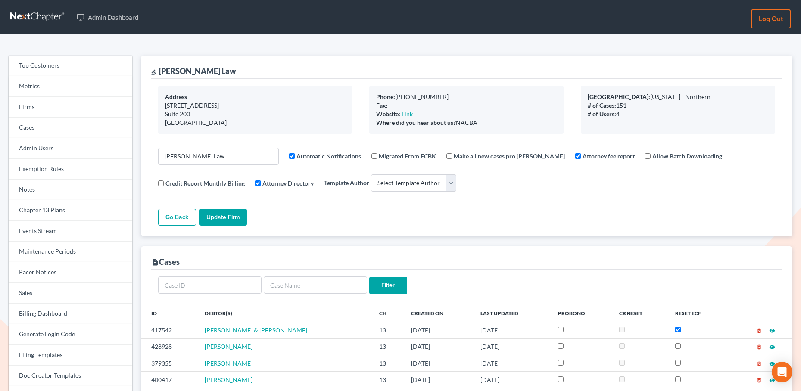
select select
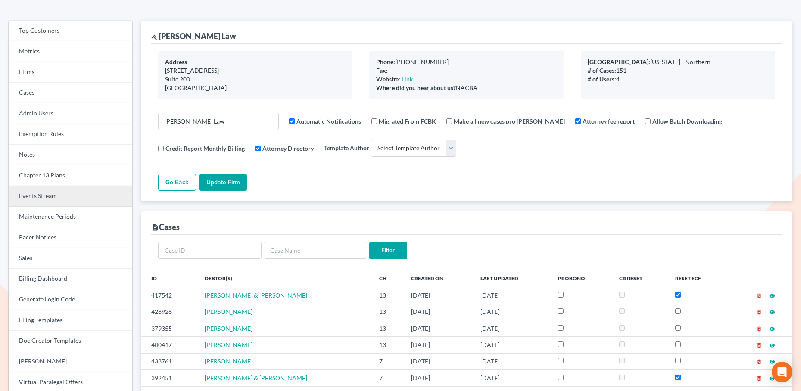
scroll to position [36, 0]
click at [42, 200] on link "Events Stream" at bounding box center [71, 195] width 124 height 21
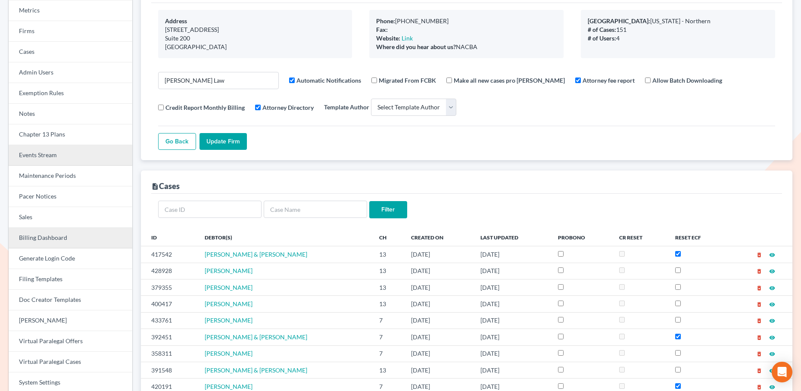
scroll to position [84, 0]
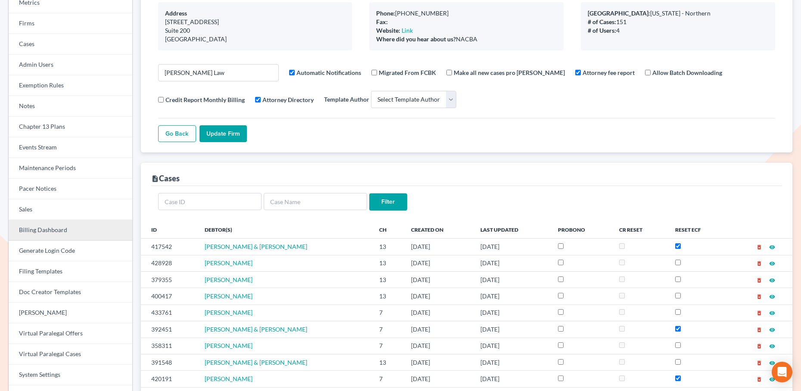
click at [53, 229] on link "Billing Dashboard" at bounding box center [71, 230] width 124 height 21
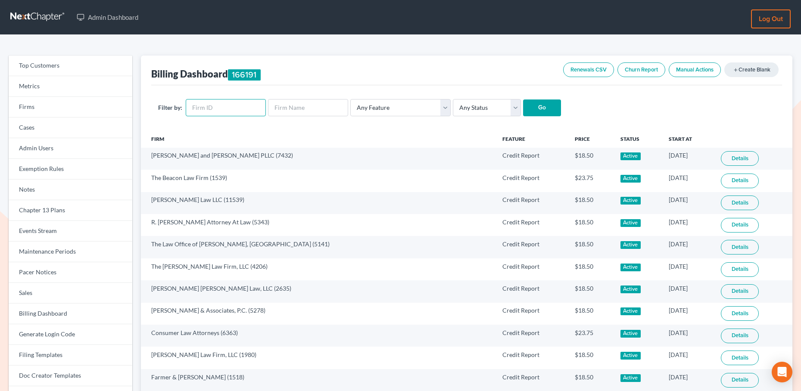
click at [231, 110] on input "text" at bounding box center [226, 107] width 80 height 17
paste input "2868"
type input "2868"
click at [529, 104] on input "Go" at bounding box center [542, 108] width 38 height 17
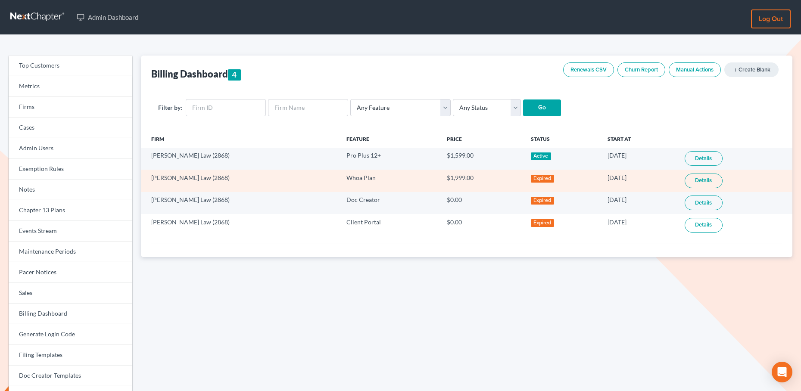
click at [701, 178] on link "Details" at bounding box center [704, 181] width 38 height 15
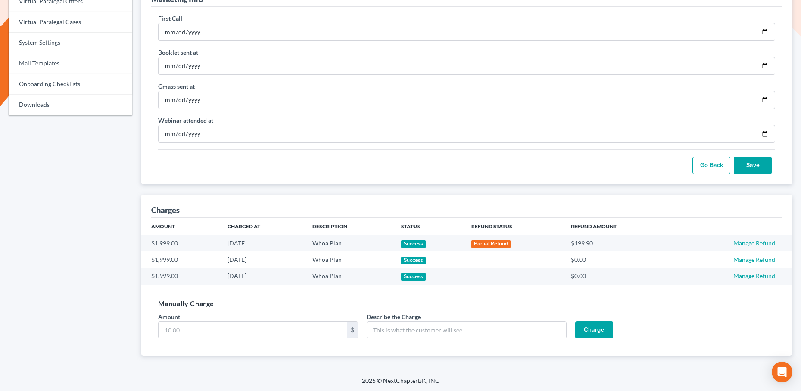
scroll to position [416, 0]
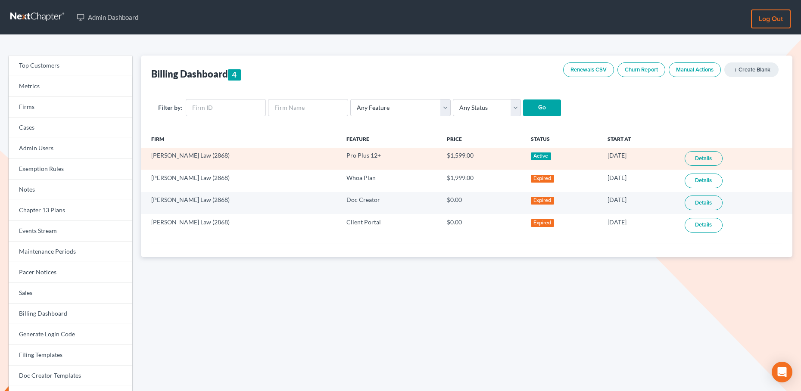
click at [710, 161] on link "Details" at bounding box center [704, 158] width 38 height 15
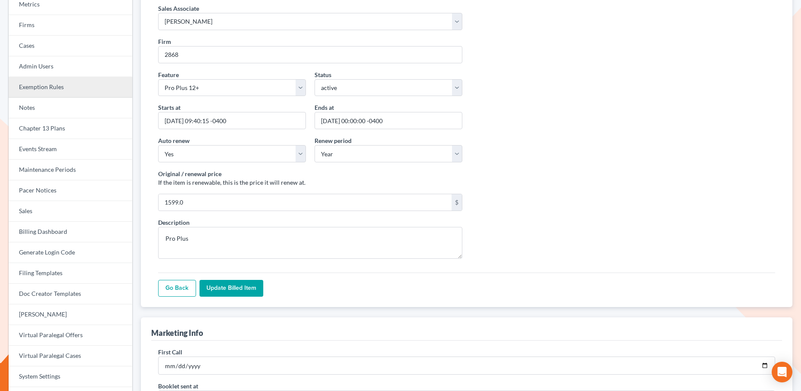
scroll to position [111, 0]
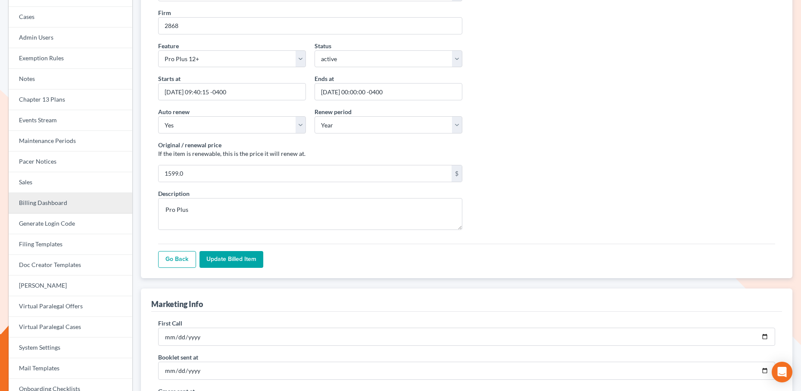
click at [56, 205] on link "Billing Dashboard" at bounding box center [71, 203] width 124 height 21
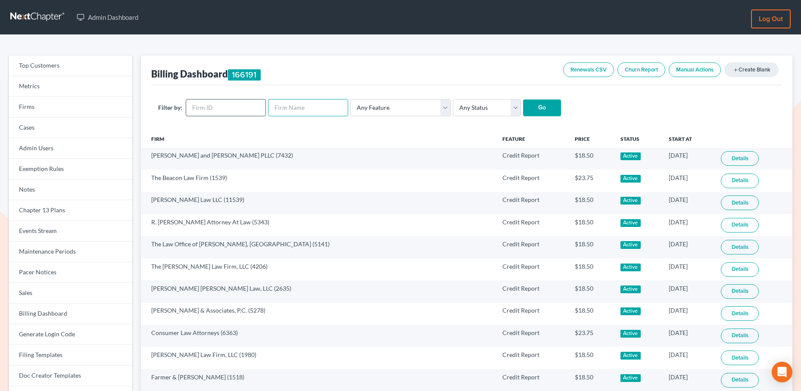
drag, startPoint x: 279, startPoint y: 106, endPoint x: 243, endPoint y: 108, distance: 36.2
click at [279, 106] on input "text" at bounding box center [308, 107] width 80 height 17
click at [238, 108] on input "text" at bounding box center [226, 107] width 80 height 17
click at [280, 111] on input "text" at bounding box center [308, 107] width 80 height 17
type input "ciolek"
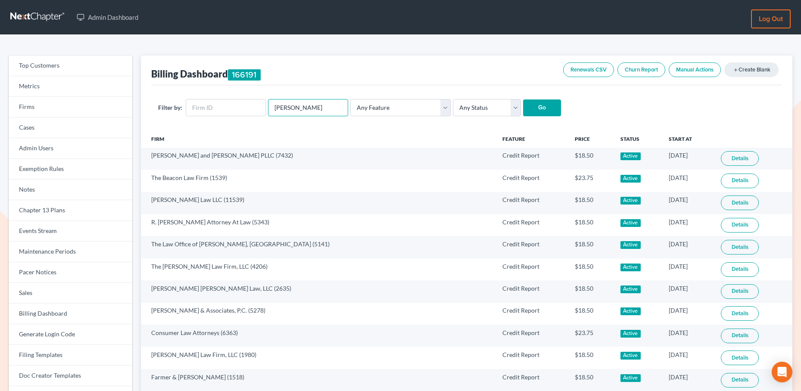
click at [523, 100] on input "Go" at bounding box center [542, 108] width 38 height 17
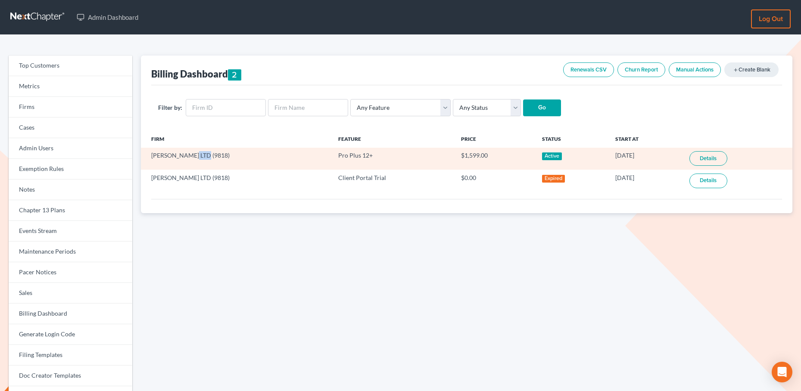
drag, startPoint x: 183, startPoint y: 156, endPoint x: 197, endPoint y: 156, distance: 14.2
click at [197, 156] on td "[PERSON_NAME] LTD (9818)" at bounding box center [236, 159] width 191 height 22
copy td "9818"
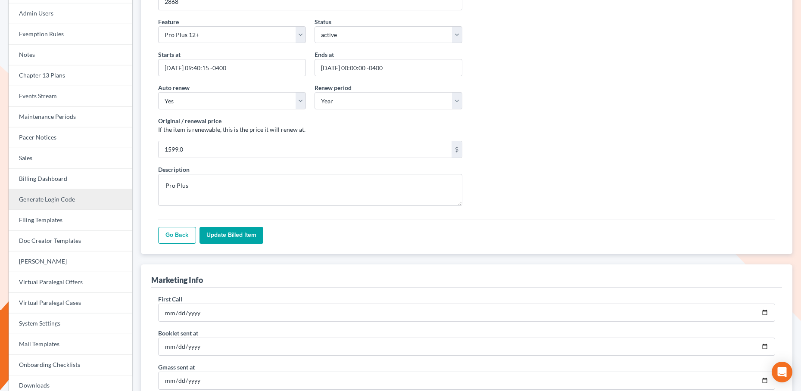
scroll to position [133, 0]
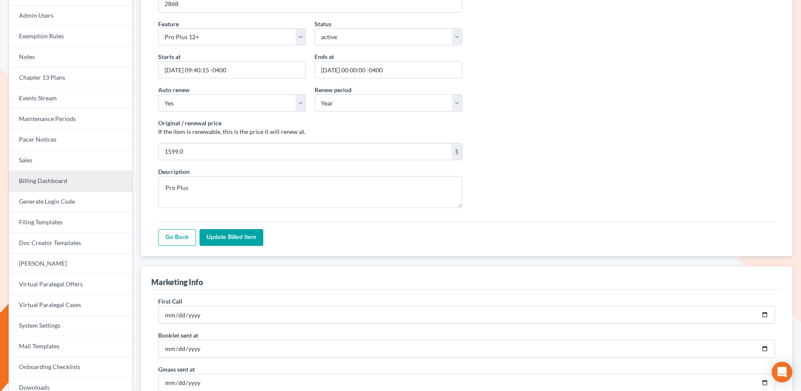
click at [49, 184] on link "Billing Dashboard" at bounding box center [71, 181] width 124 height 21
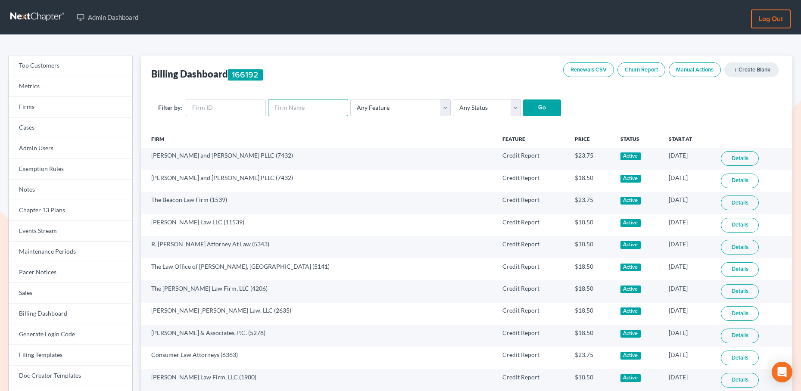
click at [293, 109] on input "text" at bounding box center [308, 107] width 80 height 17
type input "[PERSON_NAME]"
click at [523, 100] on input "Go" at bounding box center [542, 108] width 38 height 17
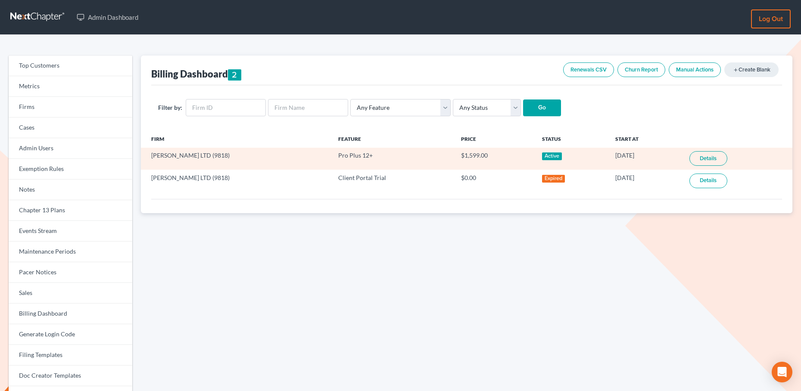
click at [697, 157] on link "Details" at bounding box center [709, 158] width 38 height 15
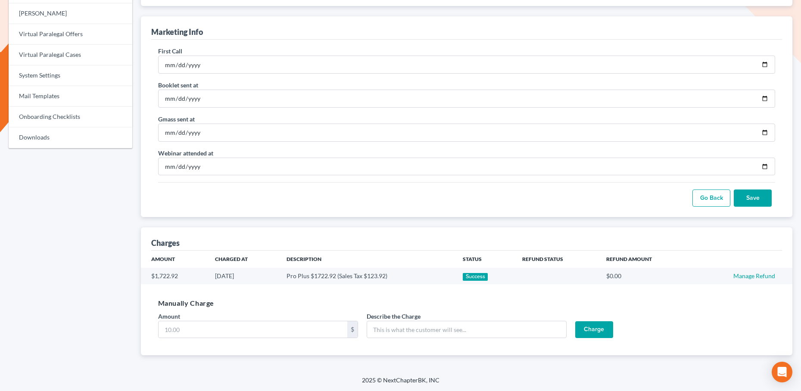
scroll to position [384, 0]
